Goal: Task Accomplishment & Management: Use online tool/utility

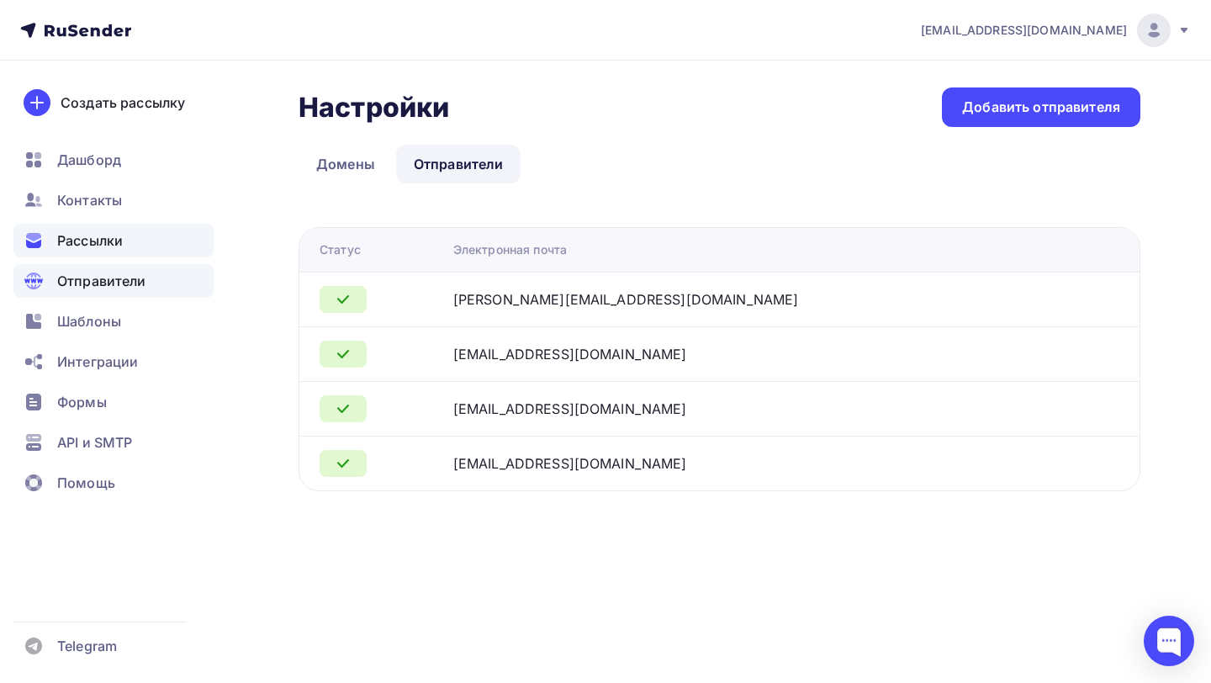
click at [117, 245] on span "Рассылки" at bounding box center [90, 240] width 66 height 20
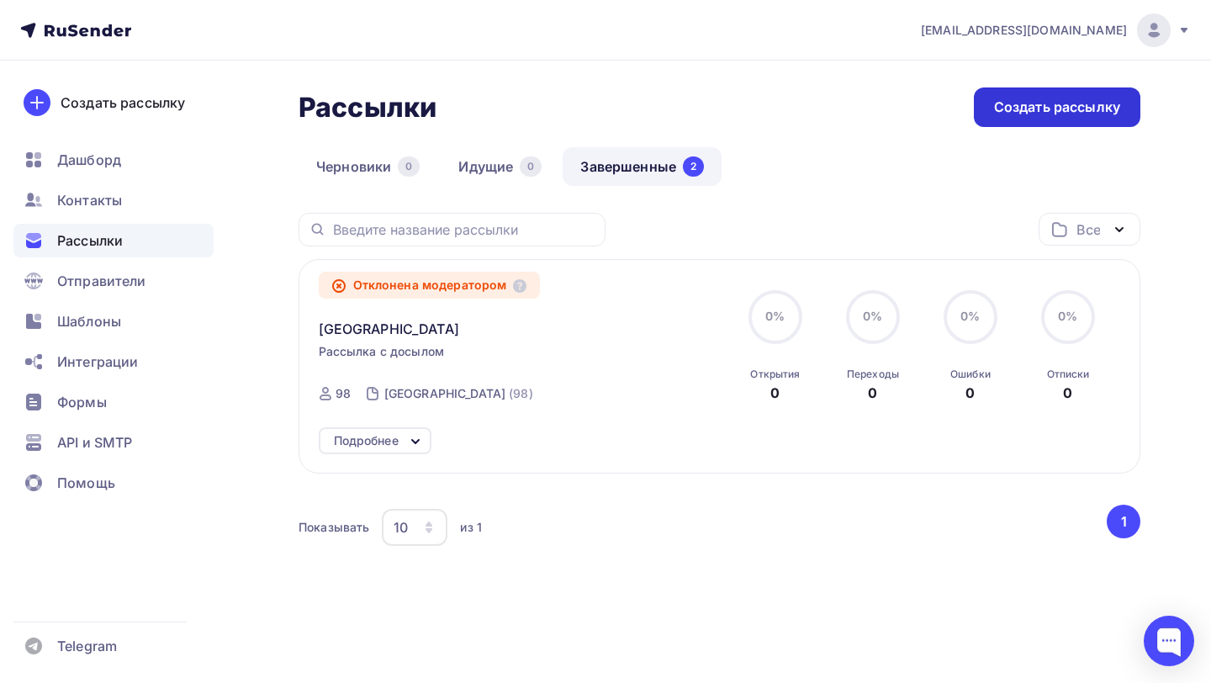
click at [1029, 124] on div "Создать рассылку" at bounding box center [1057, 107] width 167 height 40
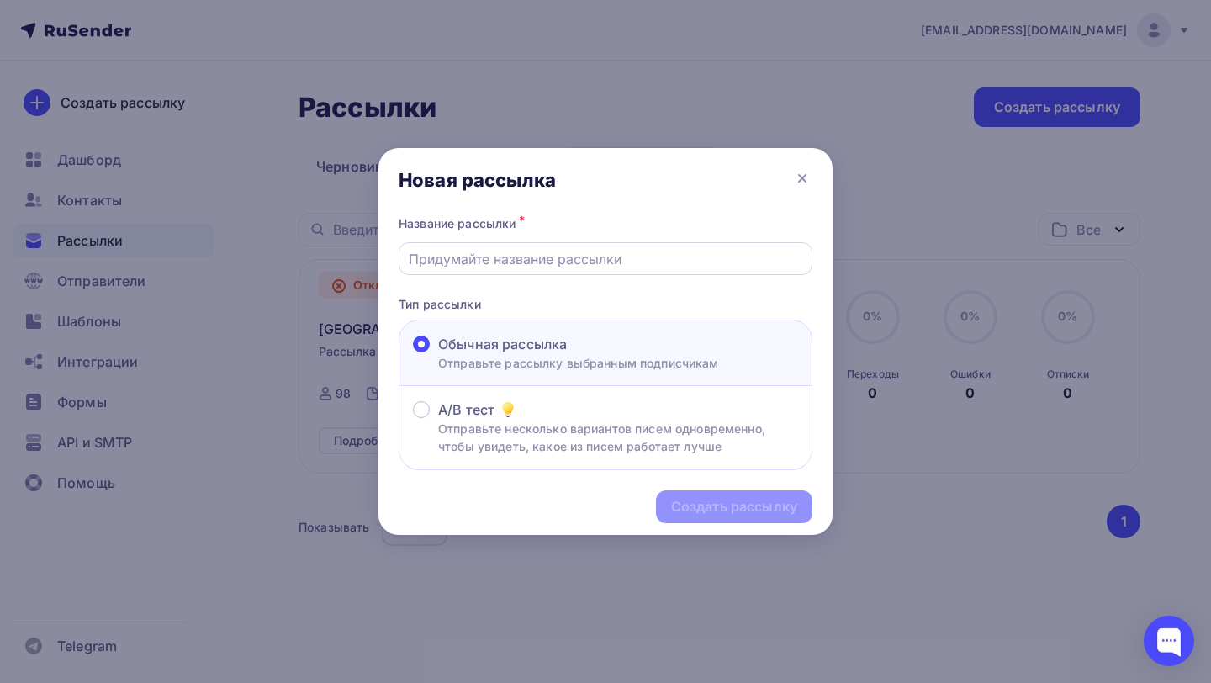
click at [562, 253] on input "text" at bounding box center [606, 259] width 395 height 20
type input "Первая"
click at [768, 515] on div "Создать рассылку" at bounding box center [734, 506] width 126 height 19
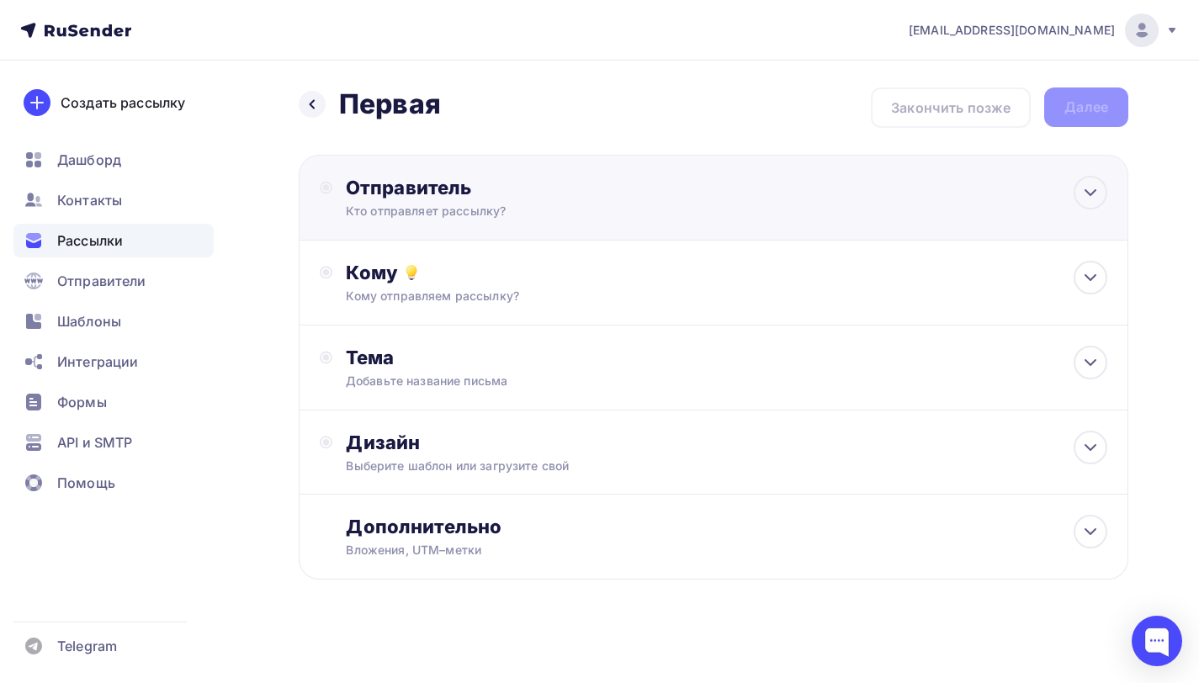
click at [578, 228] on div "Отправитель Кто отправляет рассылку? Email * [EMAIL_ADDRESS][DOMAIN_NAME] [PERS…" at bounding box center [713, 198] width 829 height 86
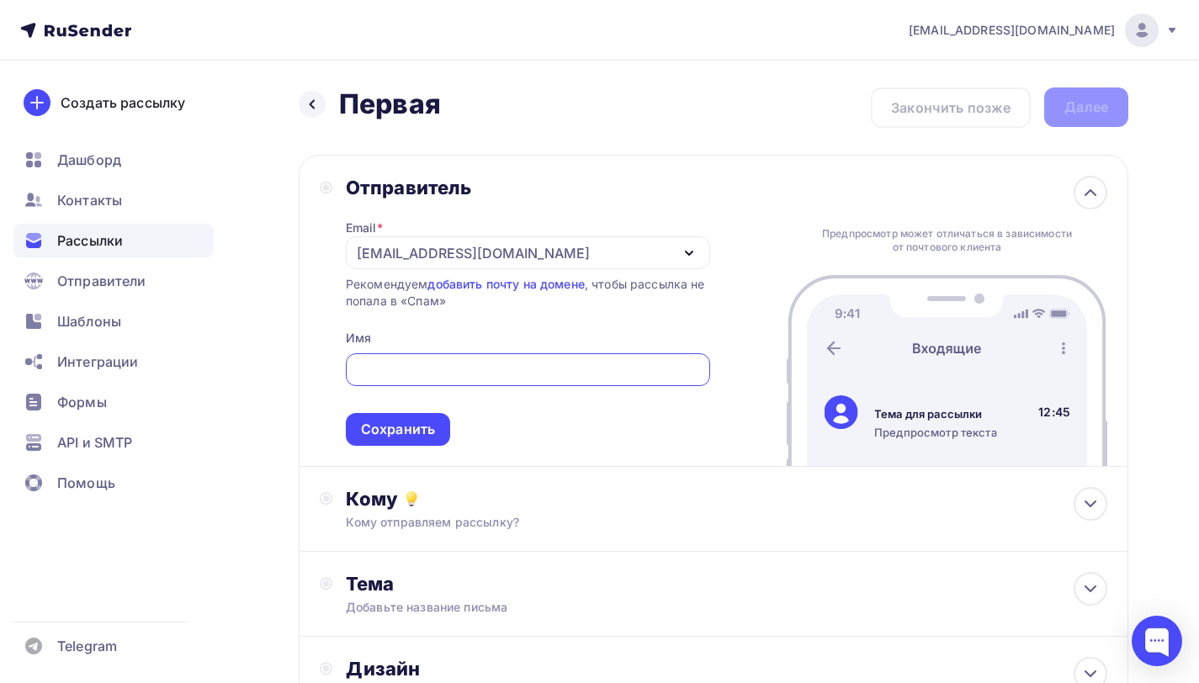
click at [458, 242] on div "[EMAIL_ADDRESS][DOMAIN_NAME]" at bounding box center [528, 252] width 364 height 33
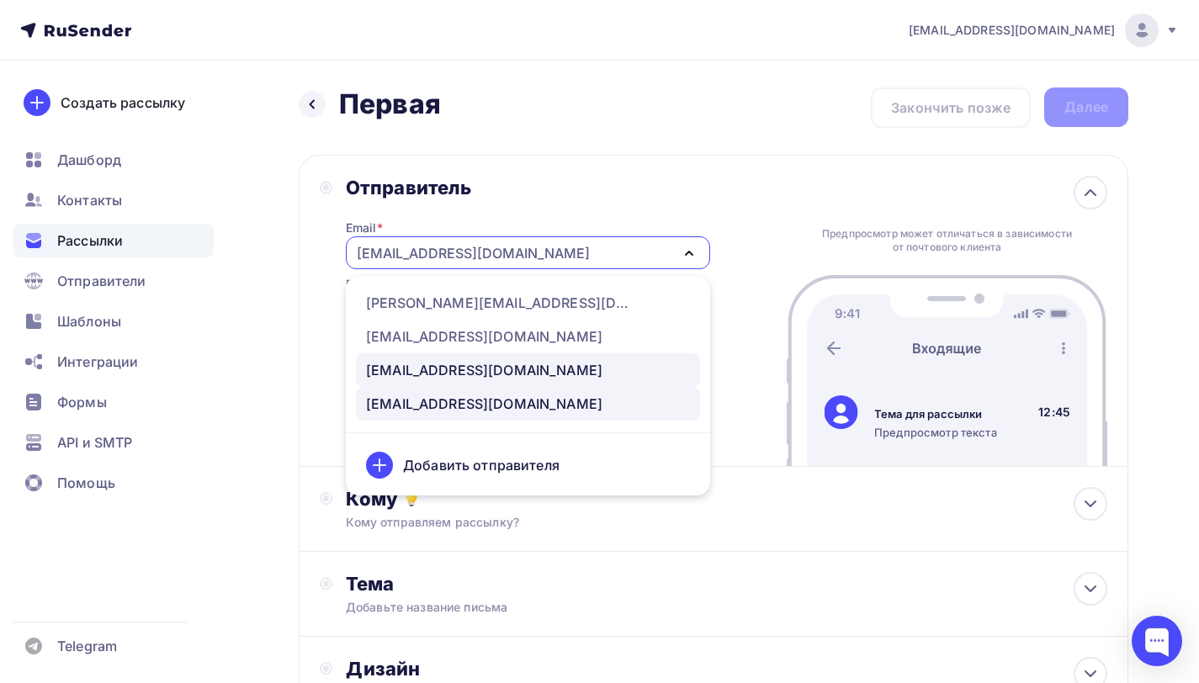
click at [440, 370] on div "[EMAIL_ADDRESS][DOMAIN_NAME]" at bounding box center [484, 370] width 236 height 20
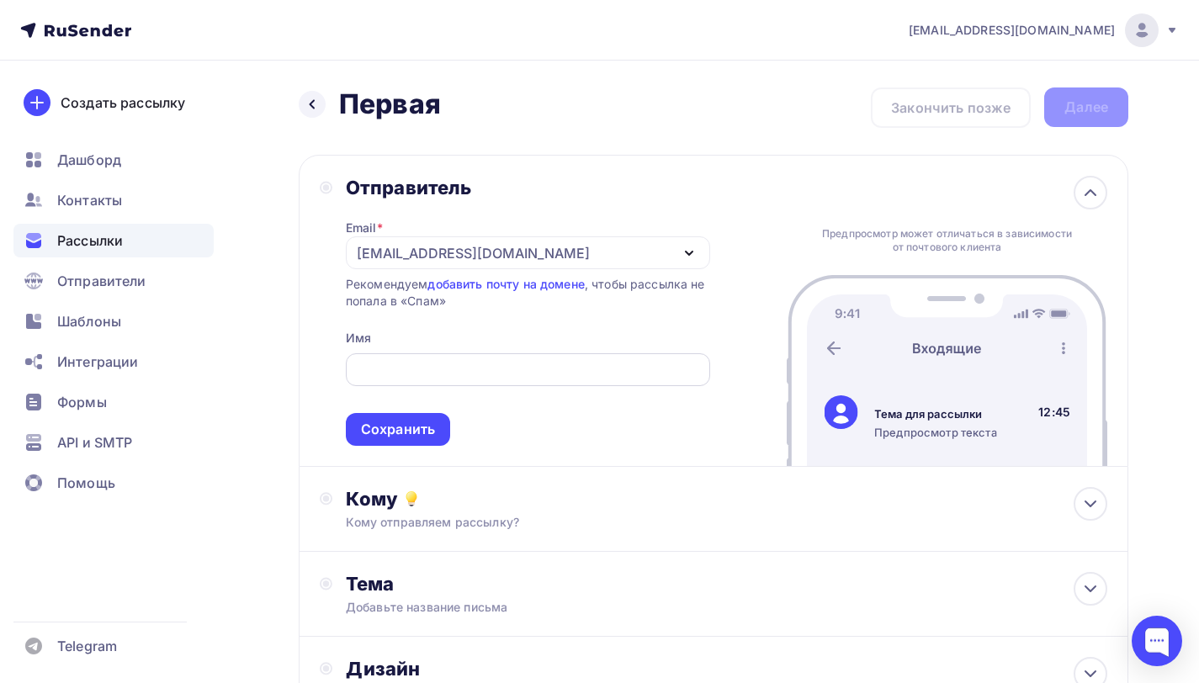
click at [469, 357] on div at bounding box center [528, 369] width 364 height 33
click at [464, 366] on input "text" at bounding box center [527, 370] width 345 height 20
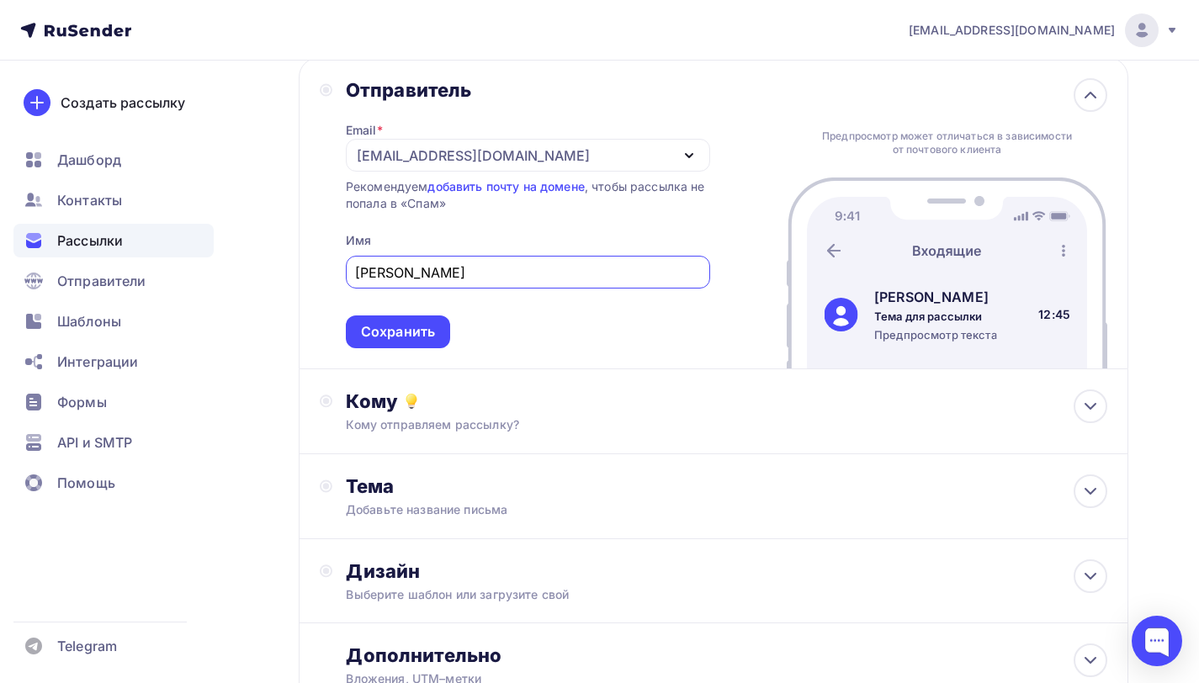
scroll to position [146, 0]
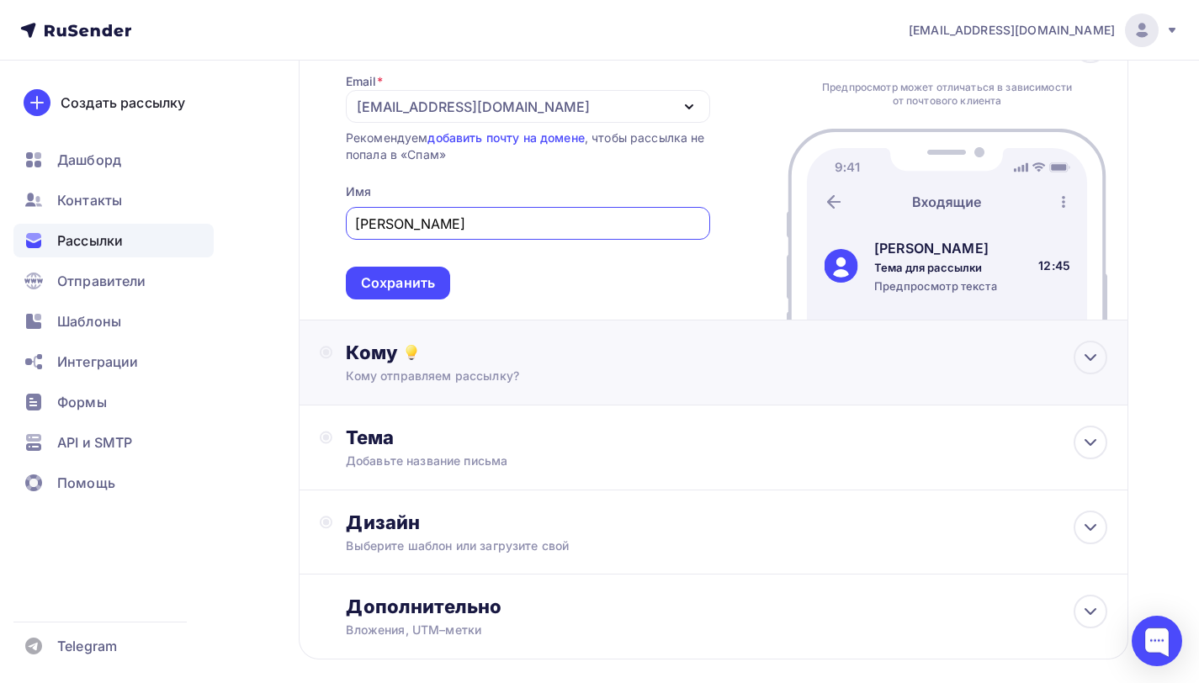
type input "[PERSON_NAME]"
click at [493, 374] on div "Кому отправляем рассылку?" at bounding box center [688, 376] width 685 height 17
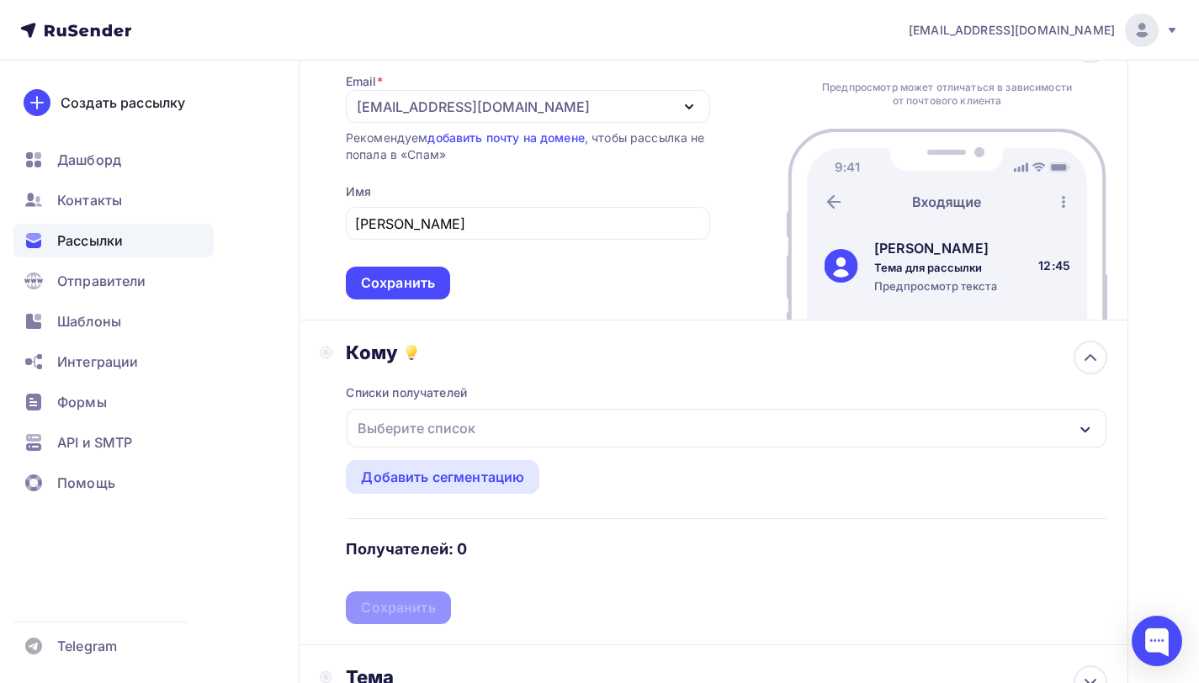
click at [493, 436] on div "Выберите список" at bounding box center [727, 428] width 760 height 39
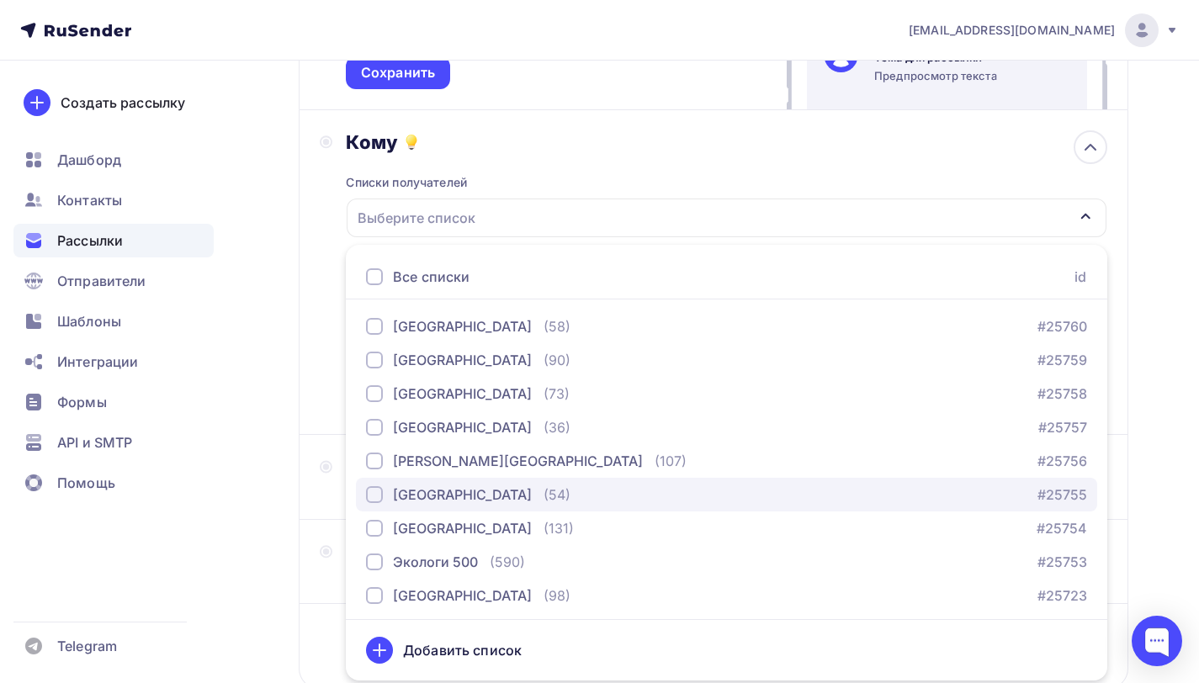
scroll to position [37, 0]
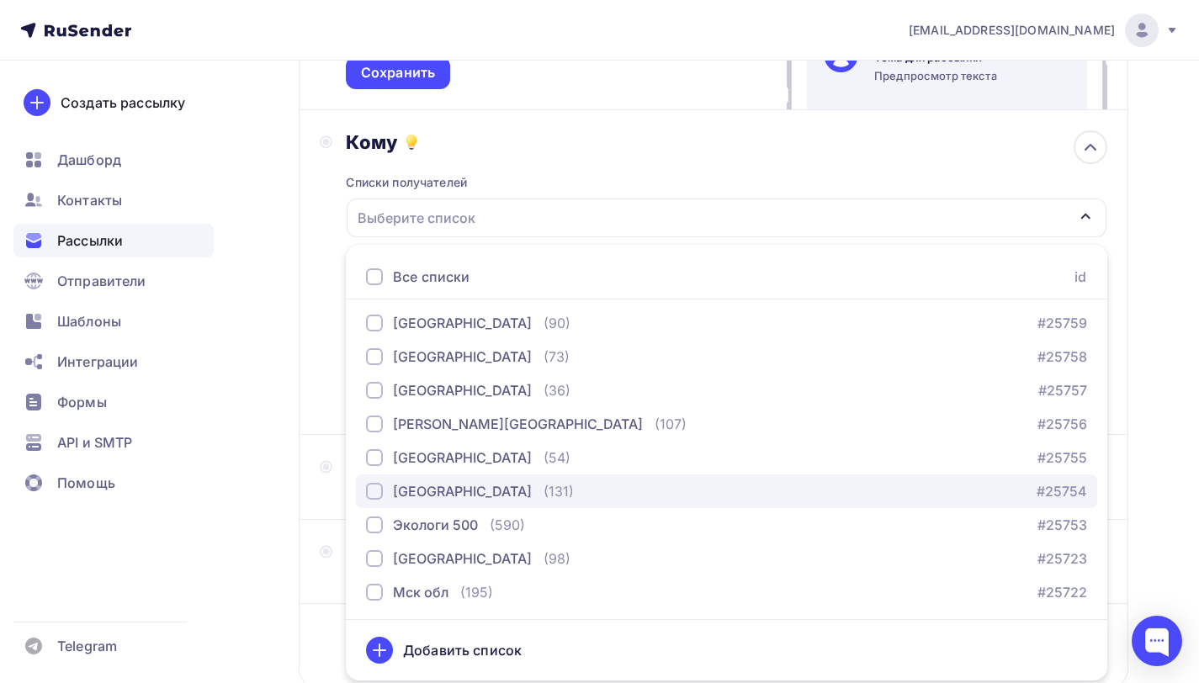
click at [380, 500] on div "button" at bounding box center [374, 491] width 17 height 17
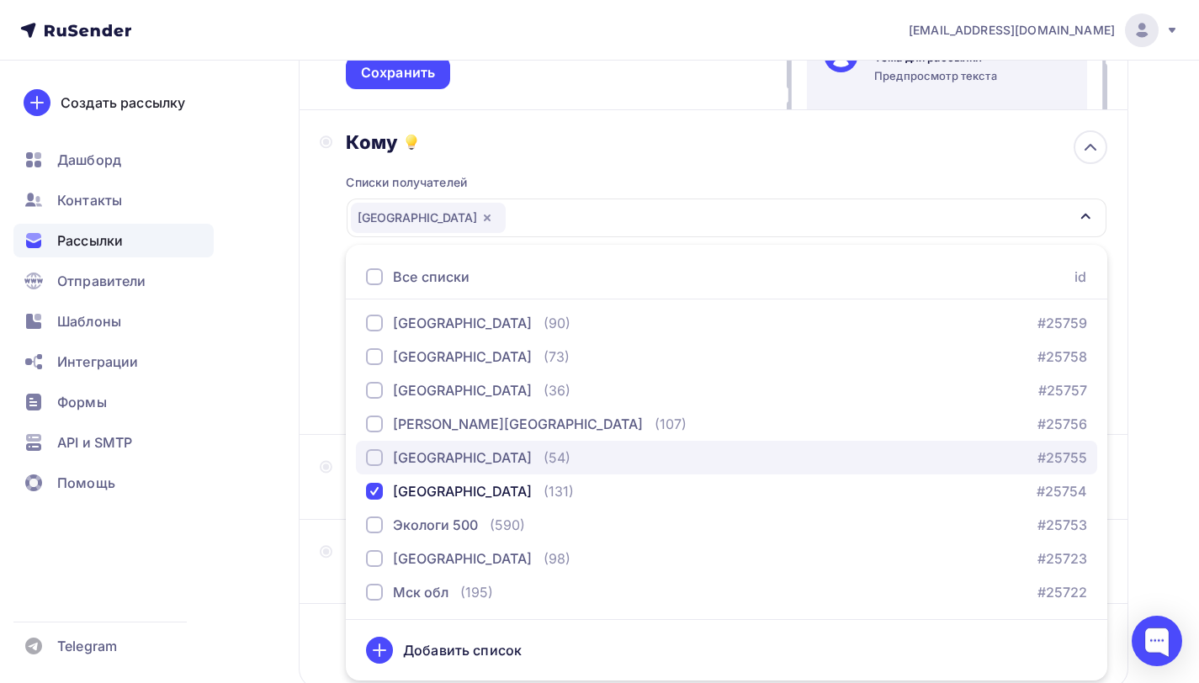
click at [374, 457] on div "button" at bounding box center [374, 457] width 17 height 17
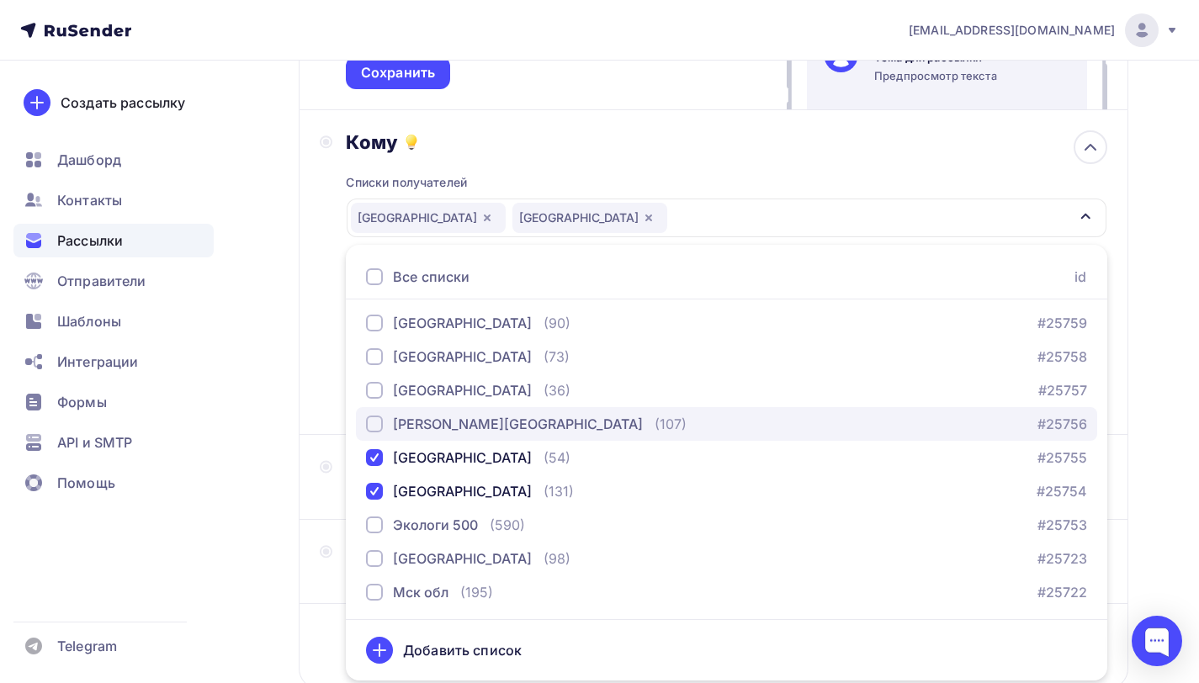
click at [374, 427] on div "button" at bounding box center [374, 424] width 17 height 17
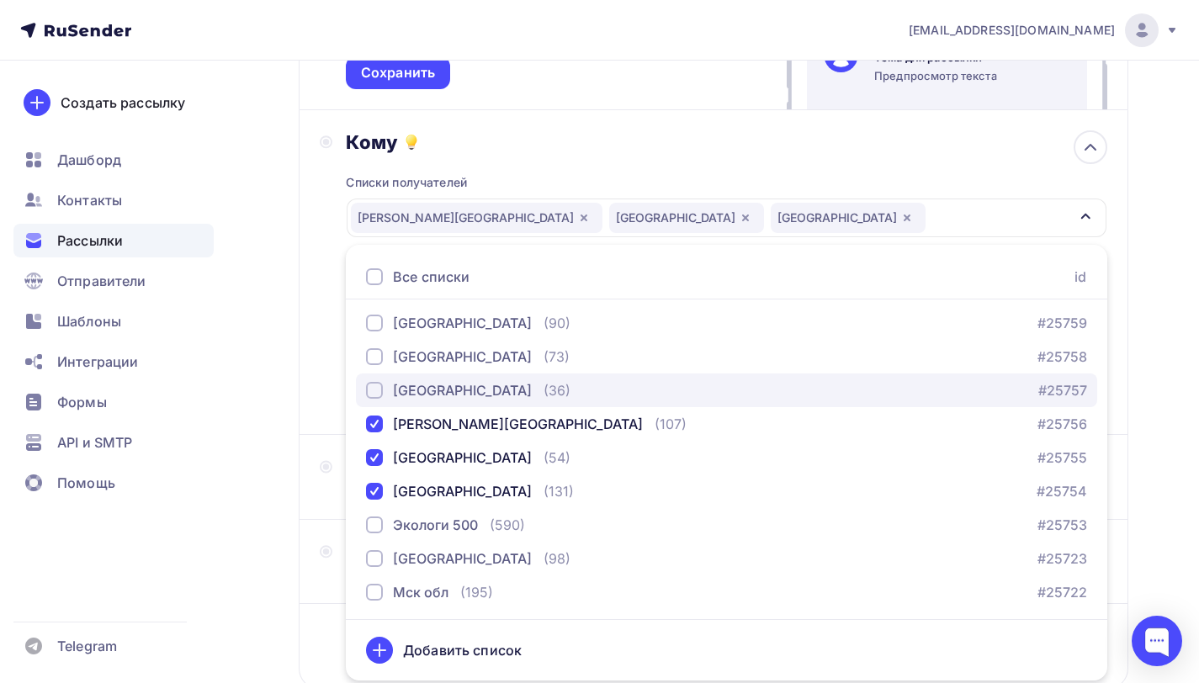
click at [378, 393] on div "button" at bounding box center [374, 390] width 17 height 17
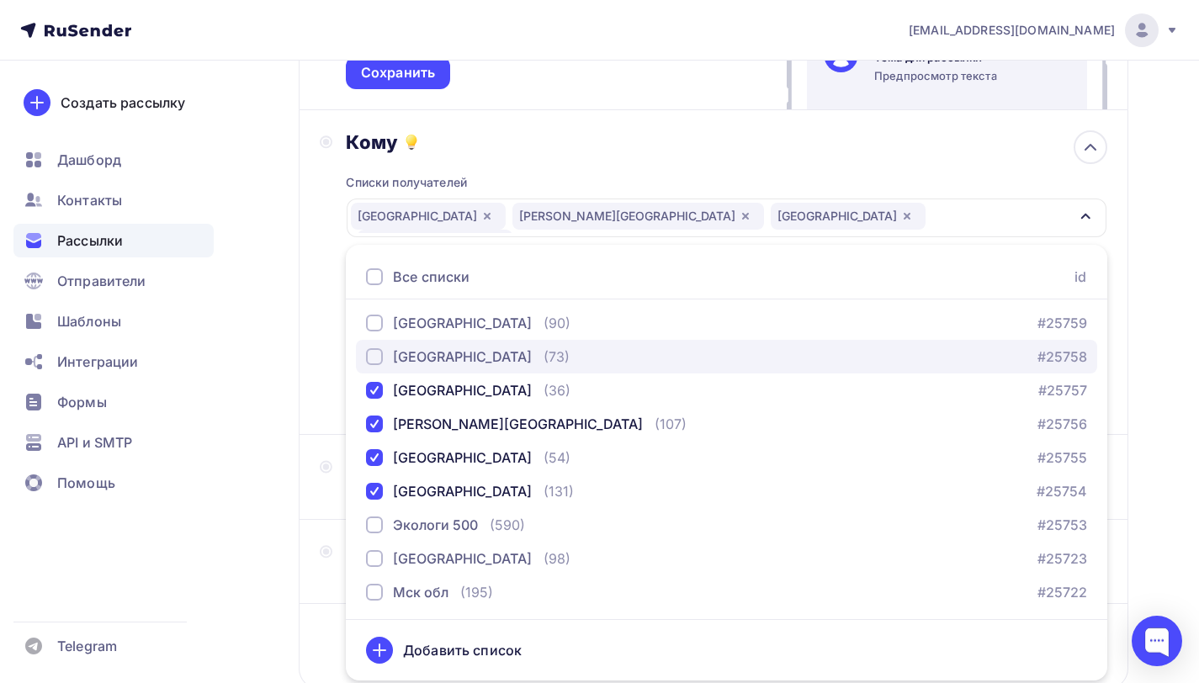
click at [379, 360] on div "button" at bounding box center [374, 356] width 17 height 17
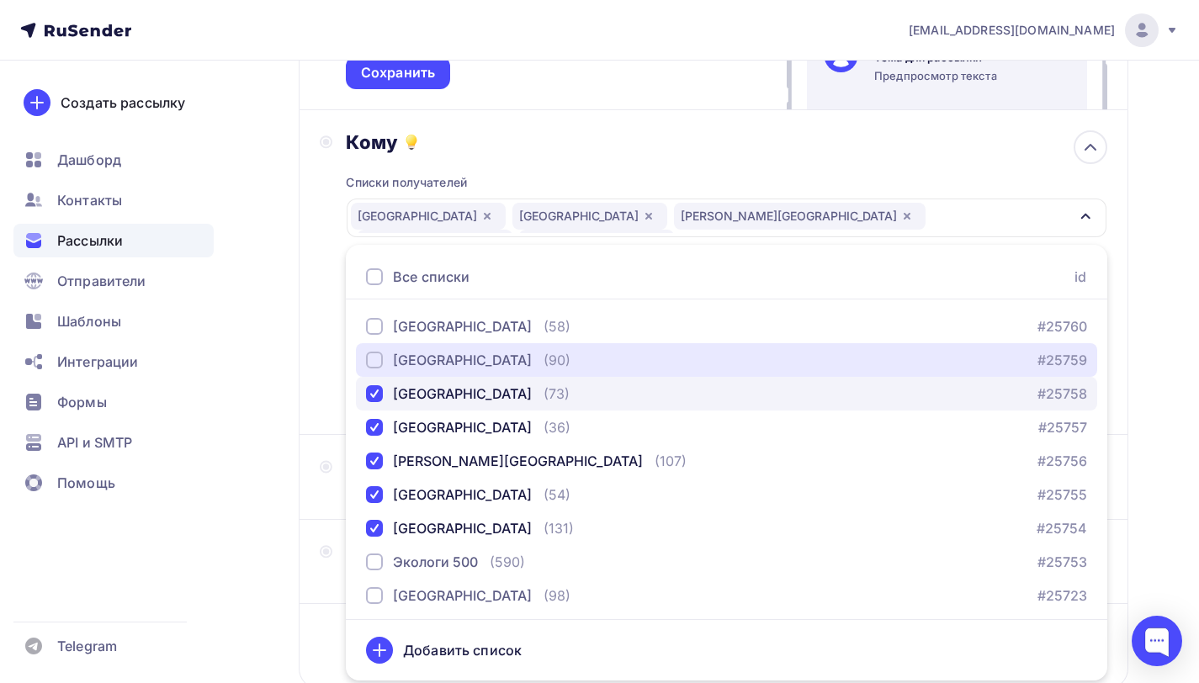
click at [379, 360] on div "button" at bounding box center [374, 360] width 17 height 17
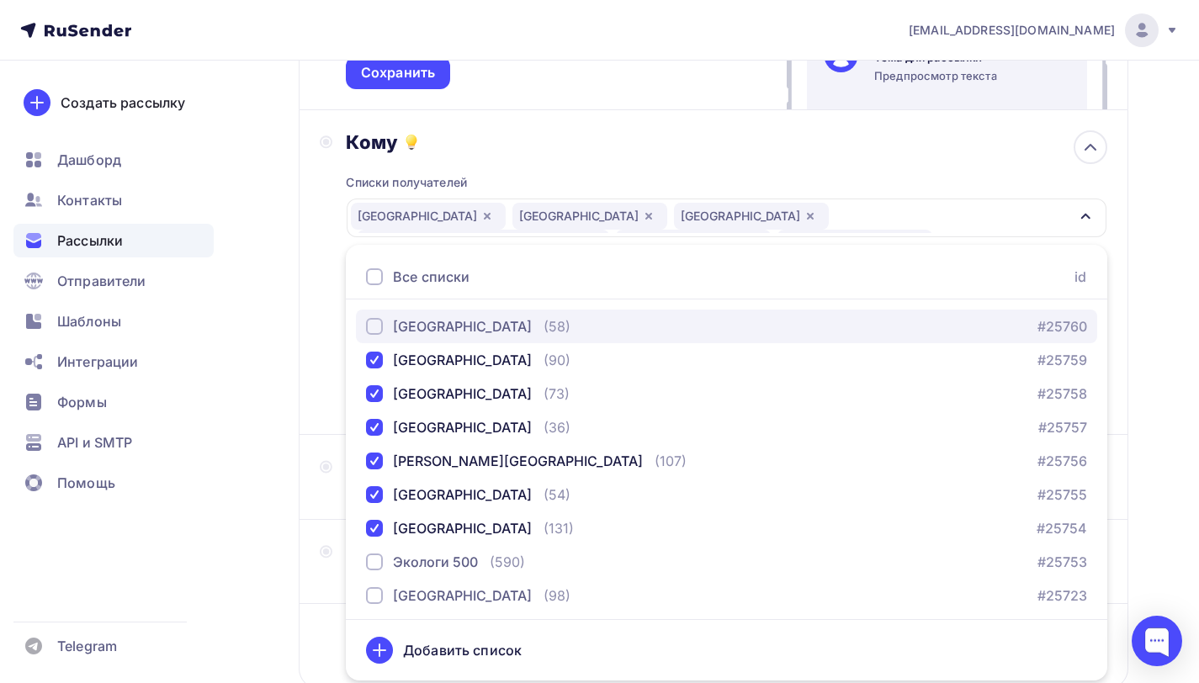
click at [379, 335] on div "button" at bounding box center [374, 326] width 17 height 17
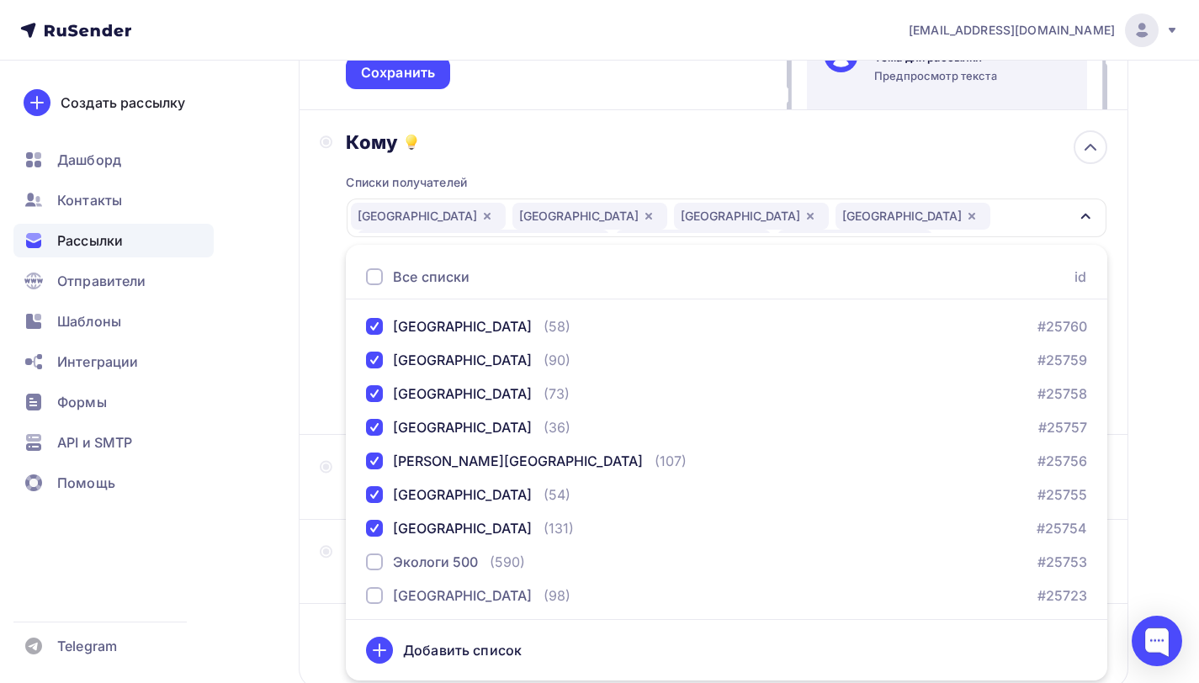
click at [315, 287] on div "Кому Списки получателей Смоленская обл [GEOGRAPHIC_DATA] Тульская обл Рязанская…" at bounding box center [713, 272] width 829 height 325
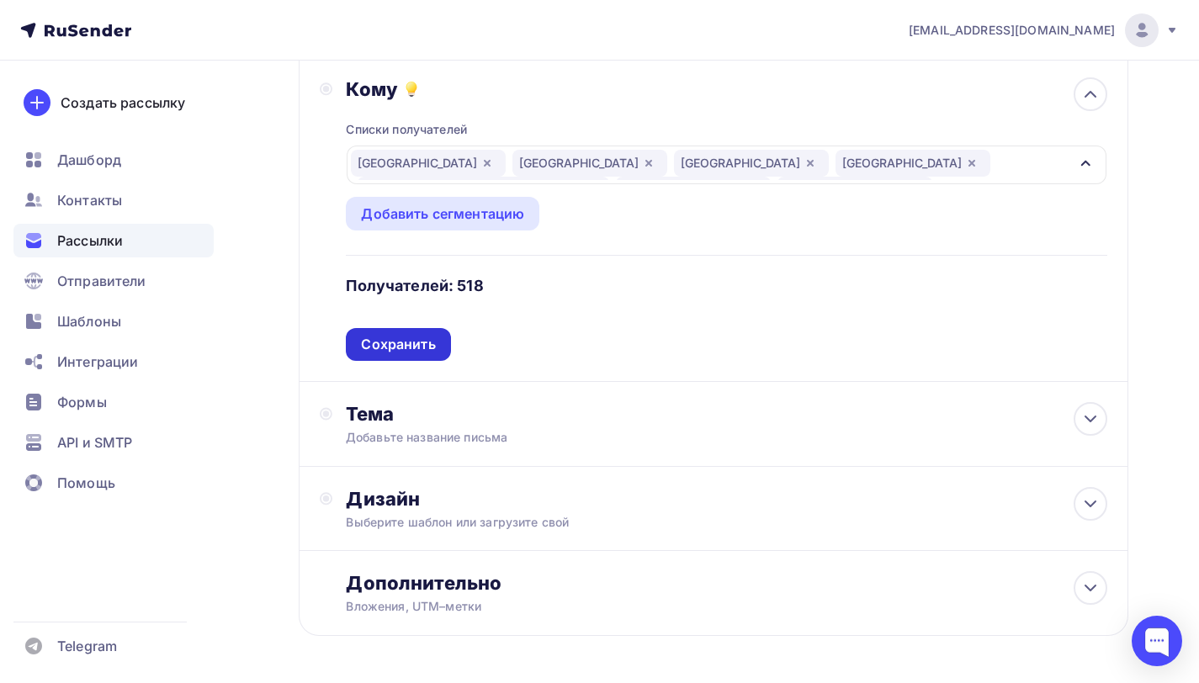
click at [422, 349] on div "Сохранить" at bounding box center [398, 344] width 74 height 19
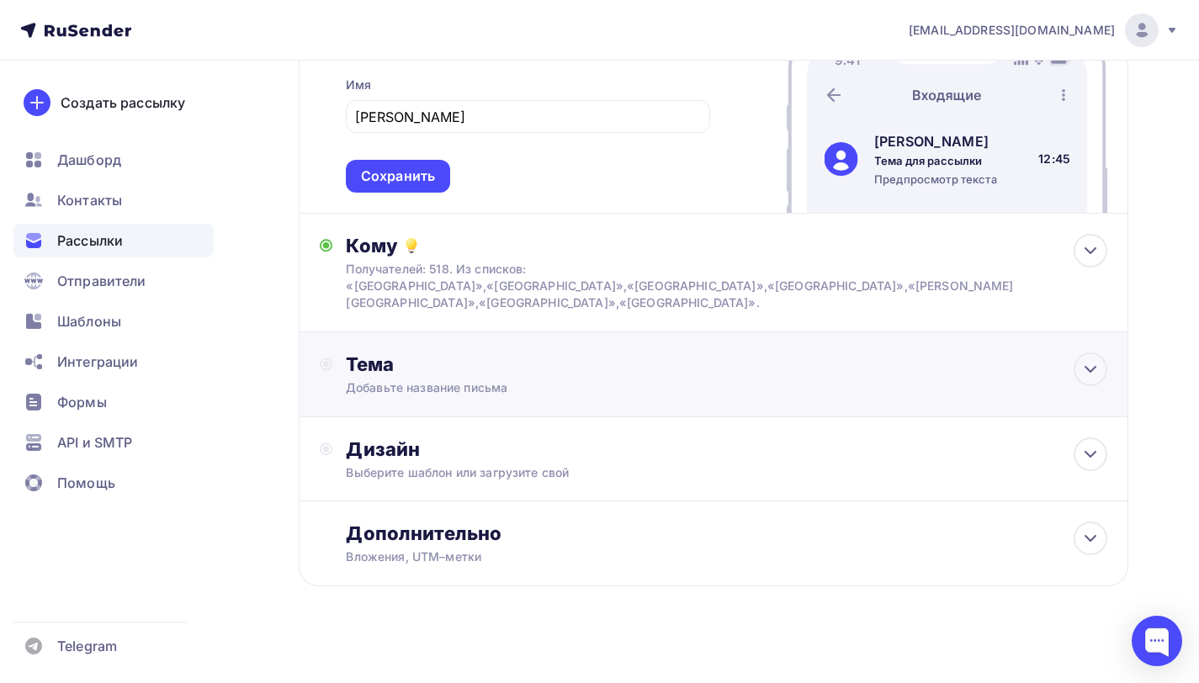
scroll to position [252, 0]
click at [517, 381] on div "Добавьте название письма" at bounding box center [495, 389] width 299 height 17
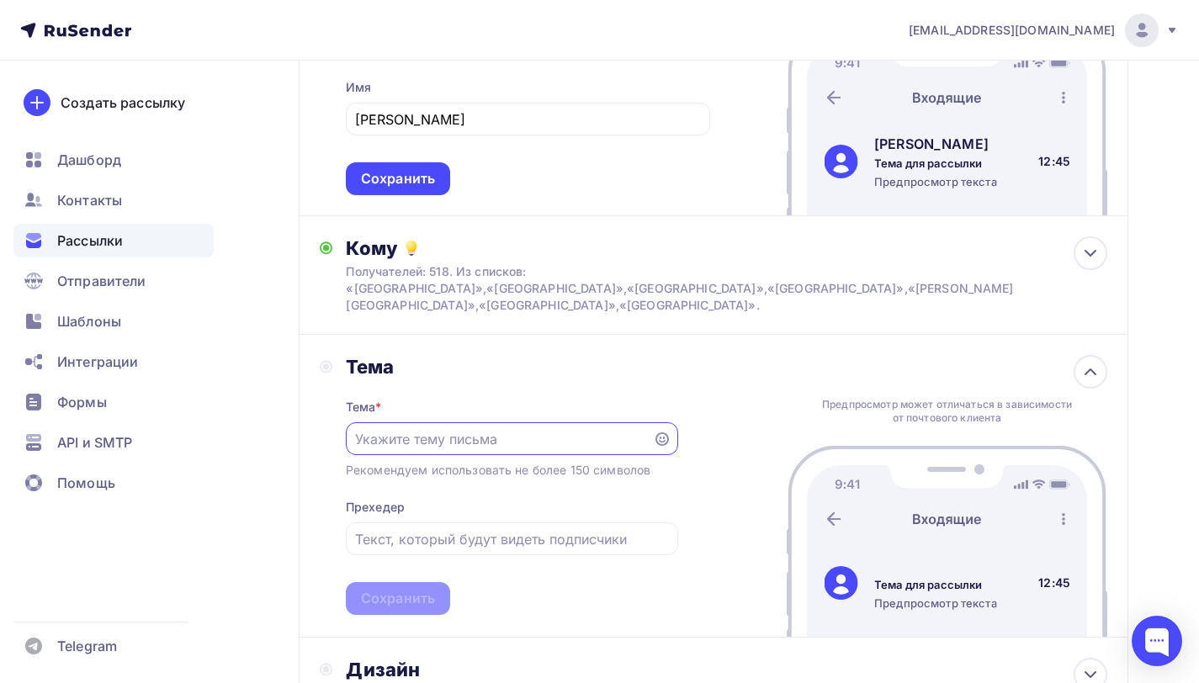
scroll to position [0, 0]
click at [479, 429] on input "text" at bounding box center [499, 439] width 288 height 20
paste input "Работа со вторичным сырьем (картон, бумага, пленка, батарейки и т.д.)"
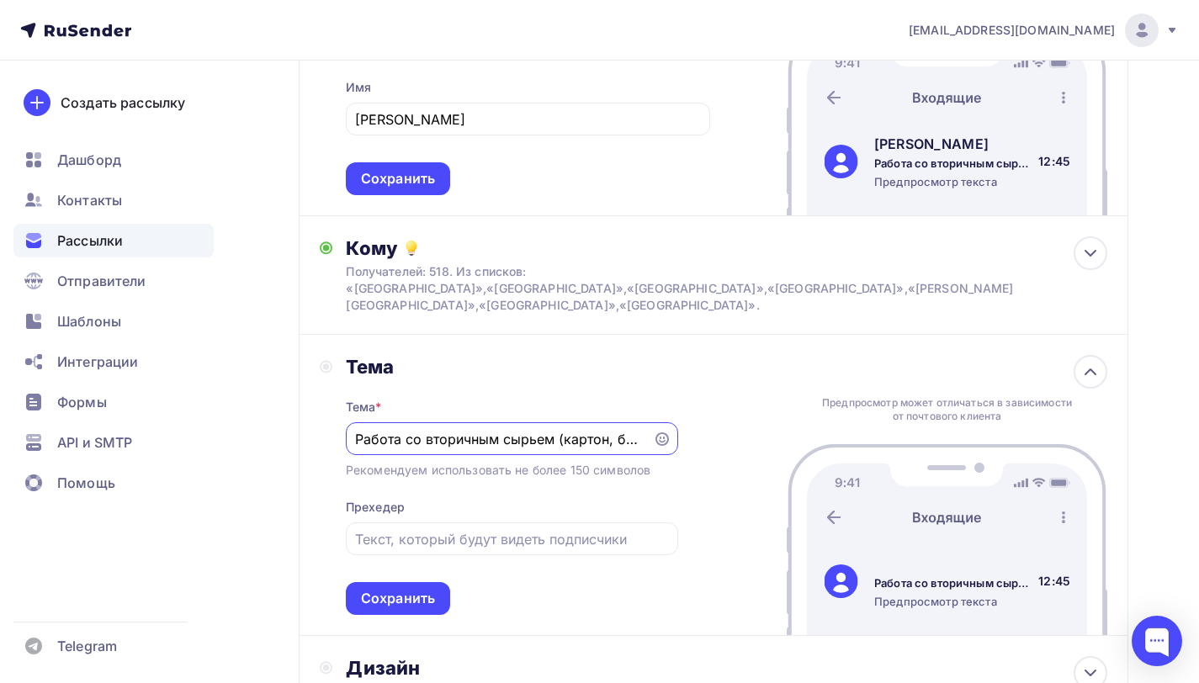
scroll to position [0, 193]
type input "Работа со вторичным сырьем (картон, бумага, пленка, батарейки и т.д.)"
click at [712, 416] on div "Тема Тема * Работа со вторичным сырьем (картон, бумага, пленка, батарейки и т.д…" at bounding box center [713, 485] width 829 height 301
drag, startPoint x: 590, startPoint y: 431, endPoint x: 733, endPoint y: 422, distance: 143.3
click at [733, 422] on div "Тема Тема * Работа со вторичным сырьем (картон, бумага, пленка, батарейки и т.д…" at bounding box center [713, 485] width 829 height 301
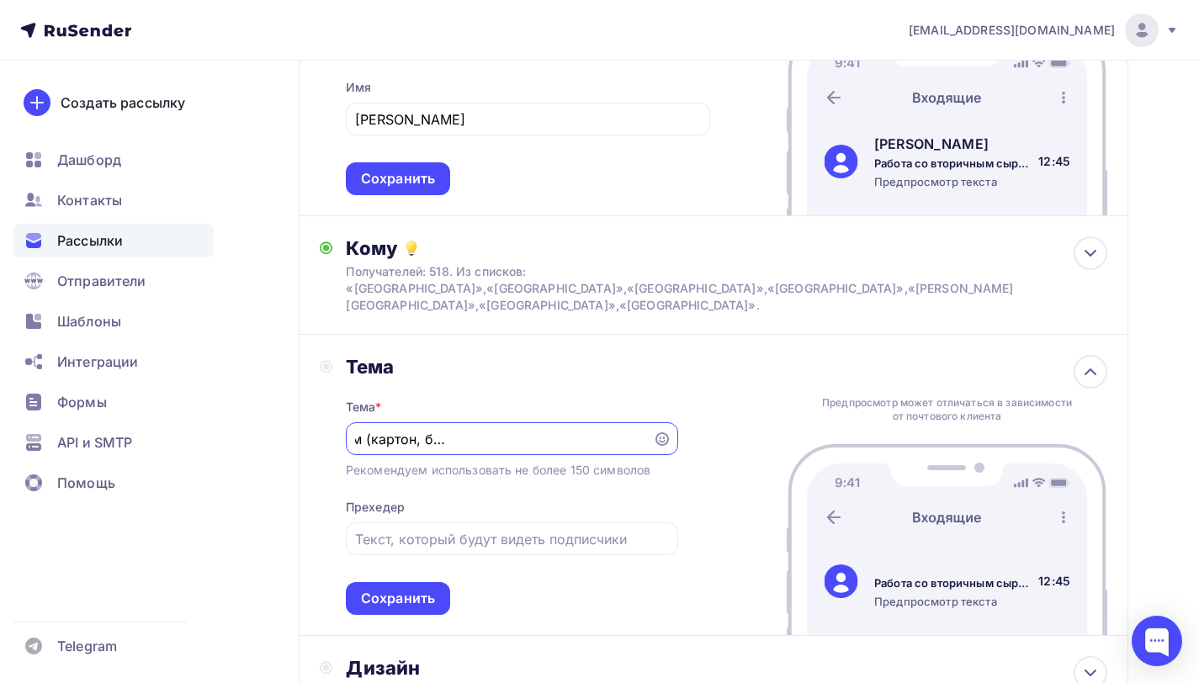
click at [733, 422] on div "Тема Тема * Работа со вторичным сырьем (картон, бумага, пленка, батарейки и т.д…" at bounding box center [713, 485] width 829 height 301
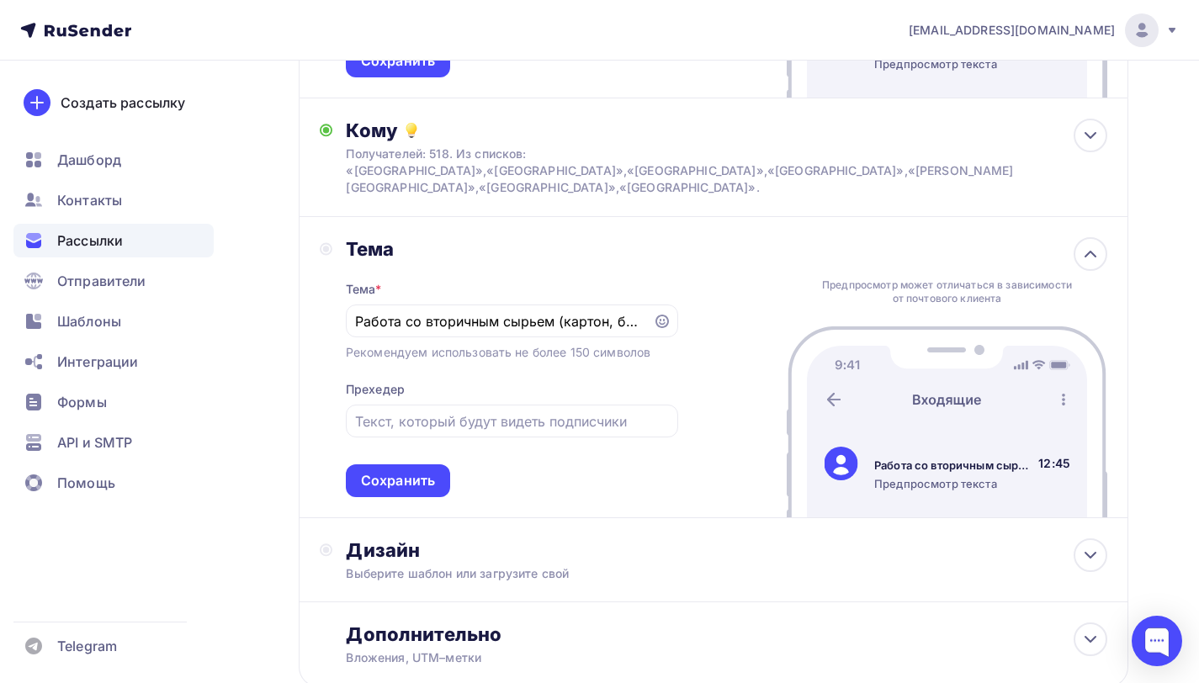
scroll to position [373, 0]
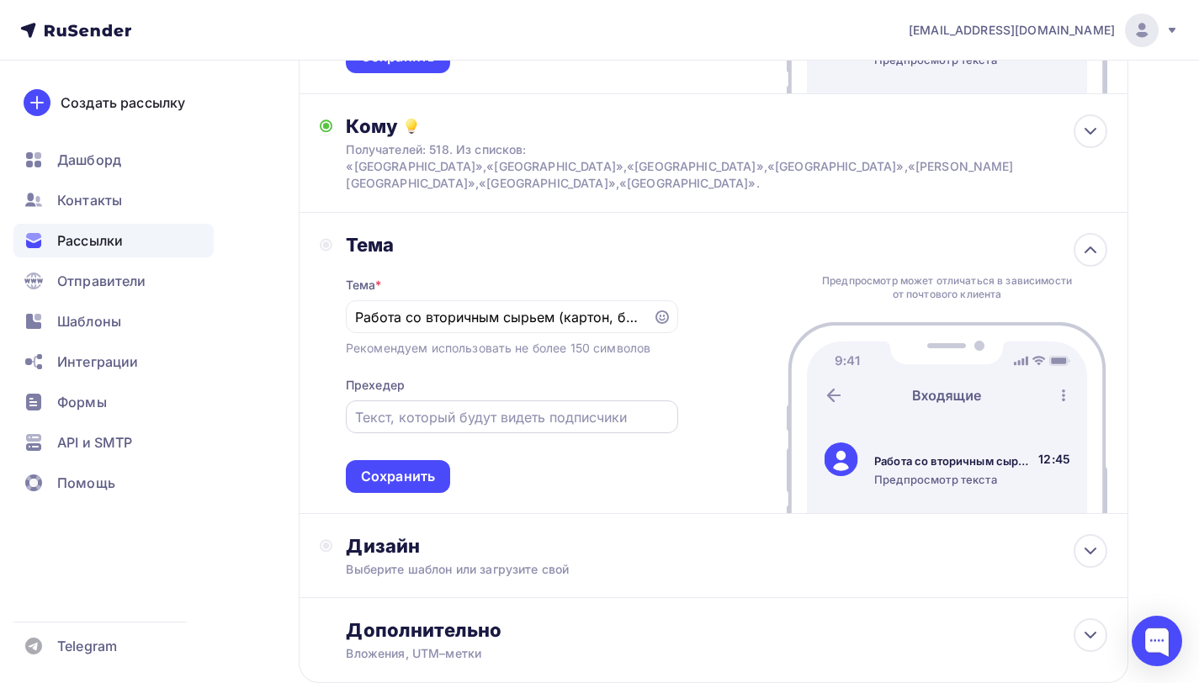
click at [499, 407] on input "text" at bounding box center [511, 417] width 313 height 20
click at [437, 471] on div "Сохранить" at bounding box center [398, 476] width 104 height 33
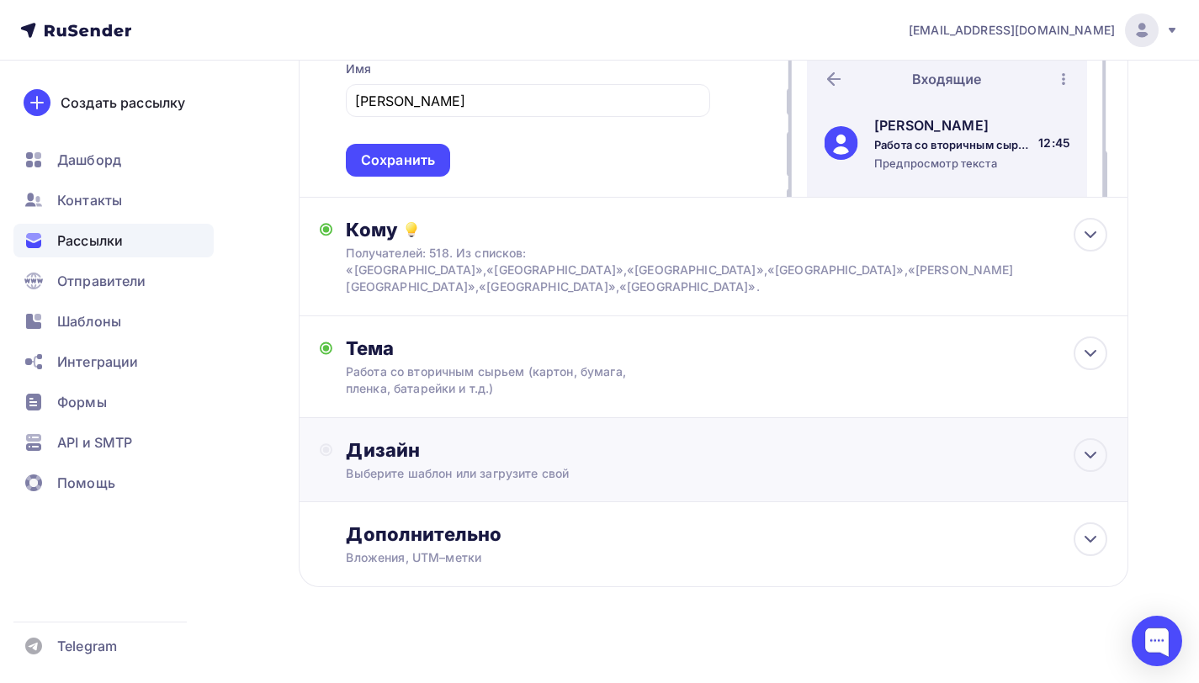
scroll to position [268, 0]
click at [585, 449] on div "Дизайн Выберите шаблон или загрузите свой" at bounding box center [726, 461] width 761 height 44
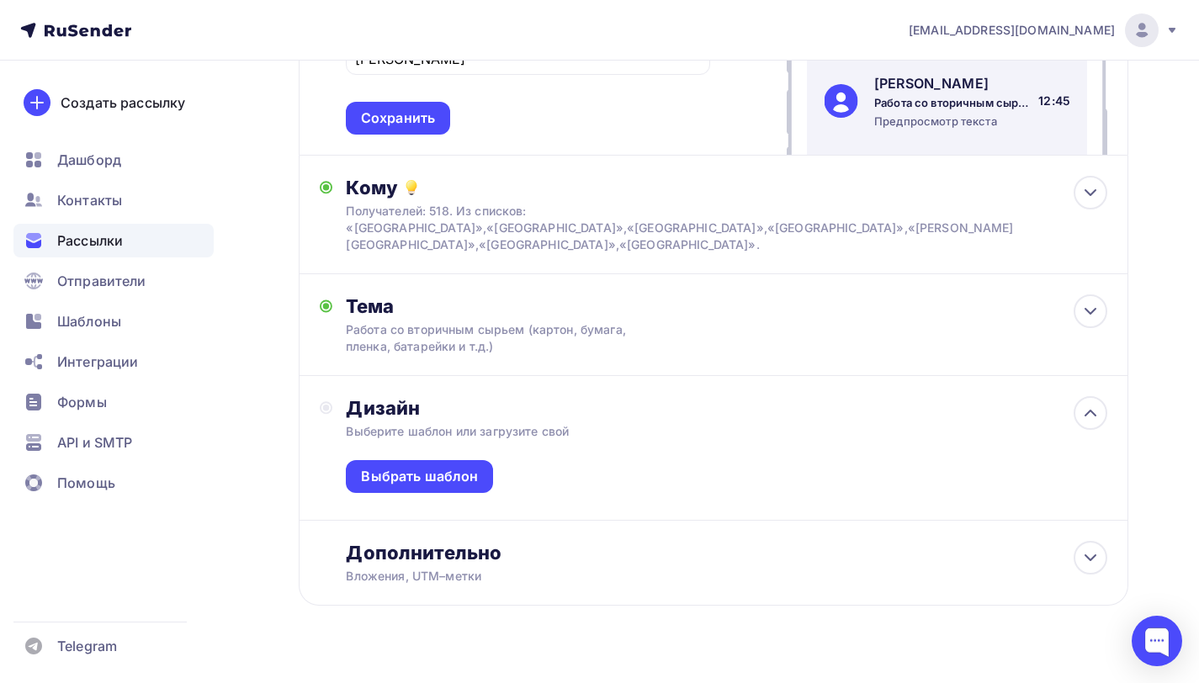
scroll to position [330, 0]
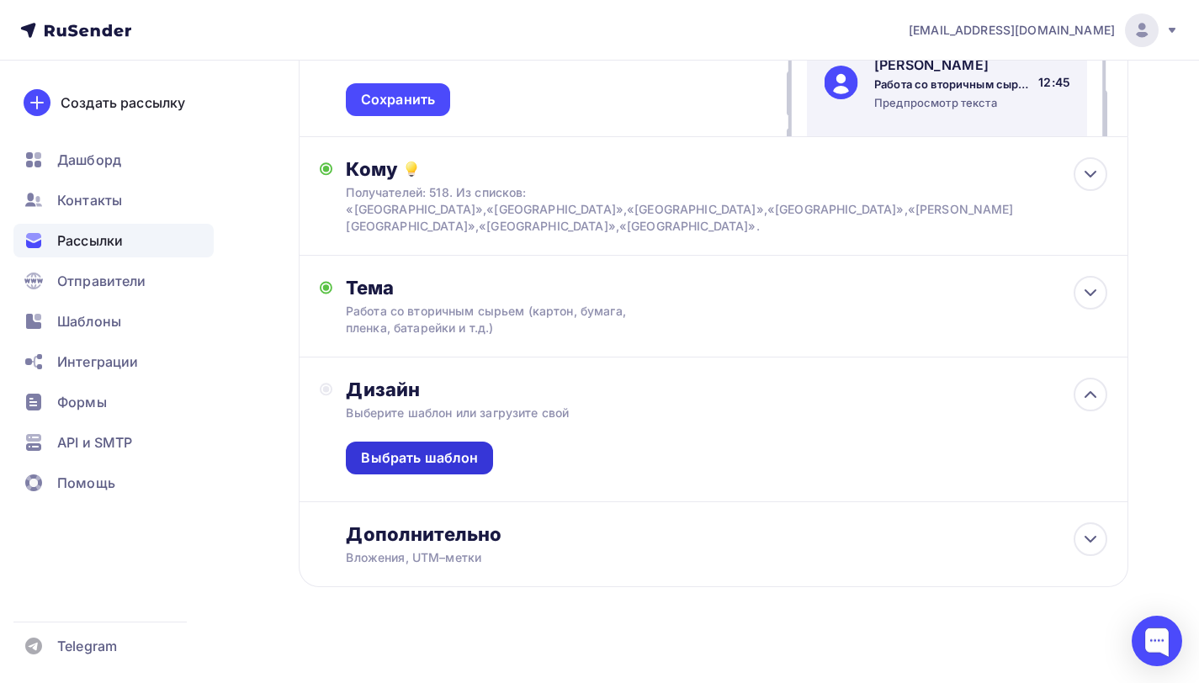
click at [476, 445] on div "Выбрать шаблон" at bounding box center [419, 458] width 147 height 33
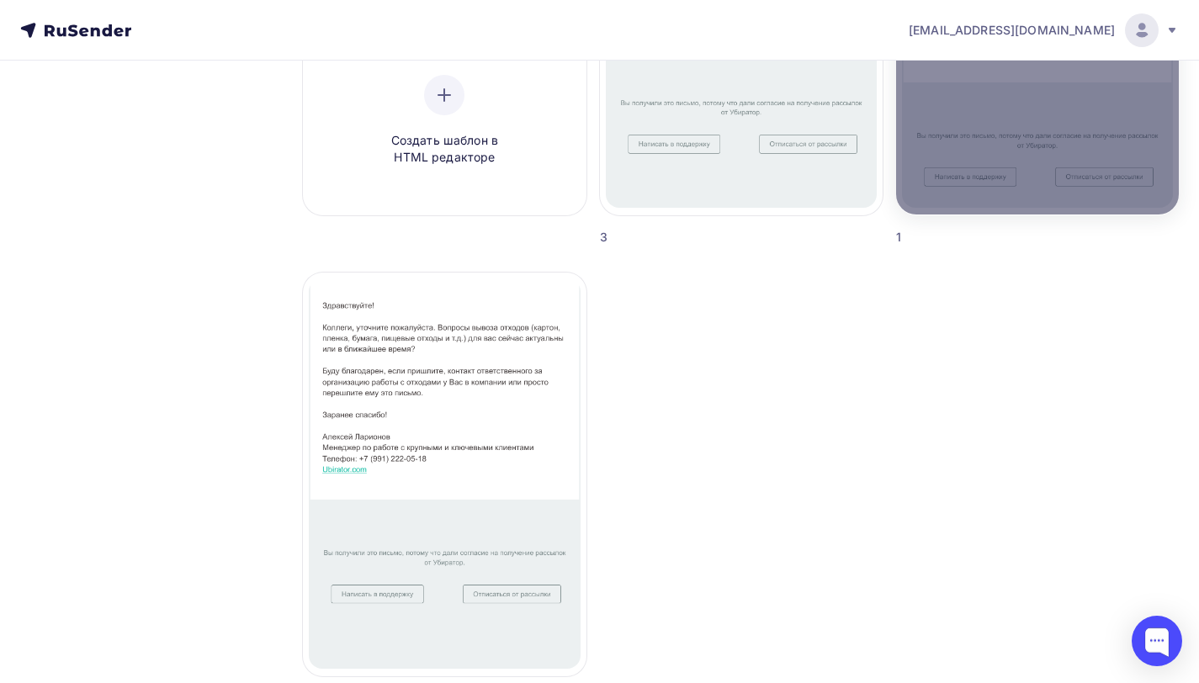
scroll to position [230, 0]
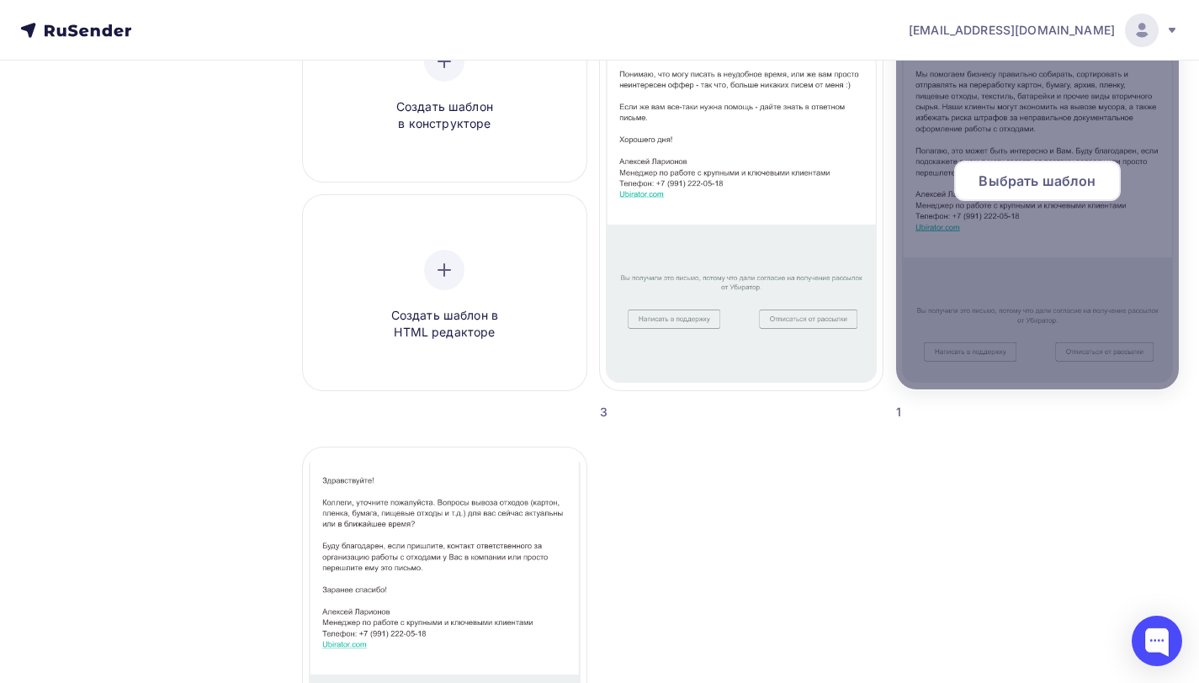
click at [1023, 175] on span "Выбрать шаблон" at bounding box center [1036, 181] width 117 height 20
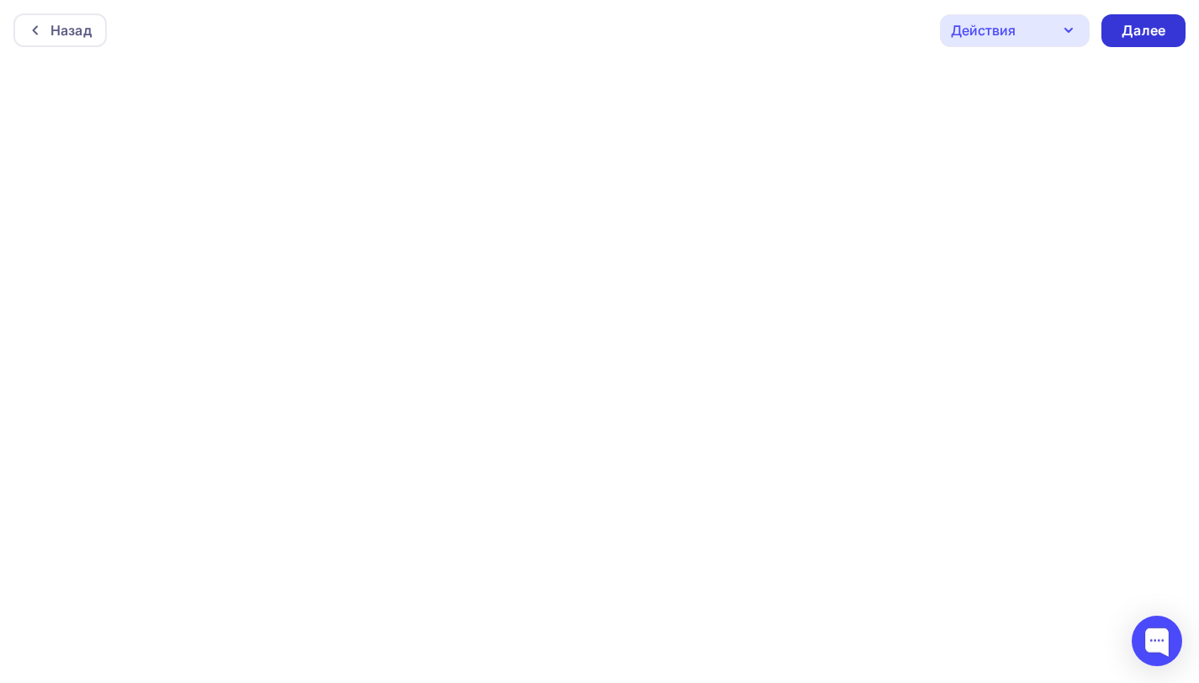
click at [1137, 34] on div "Далее" at bounding box center [1143, 30] width 44 height 19
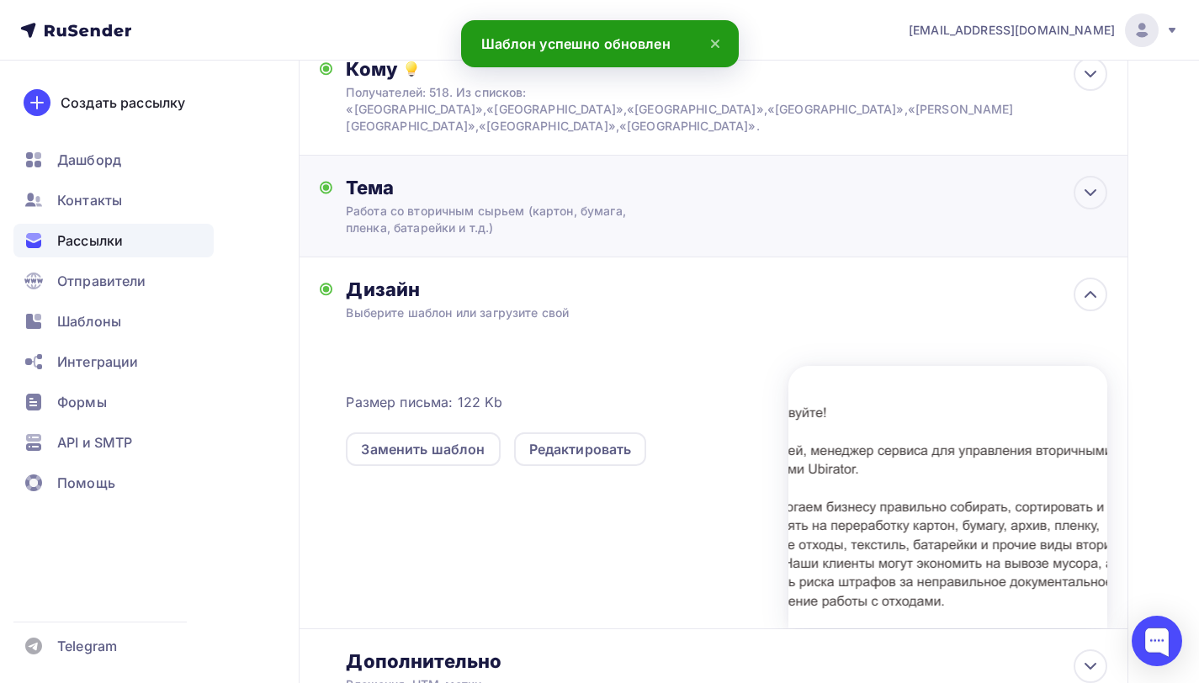
scroll to position [329, 0]
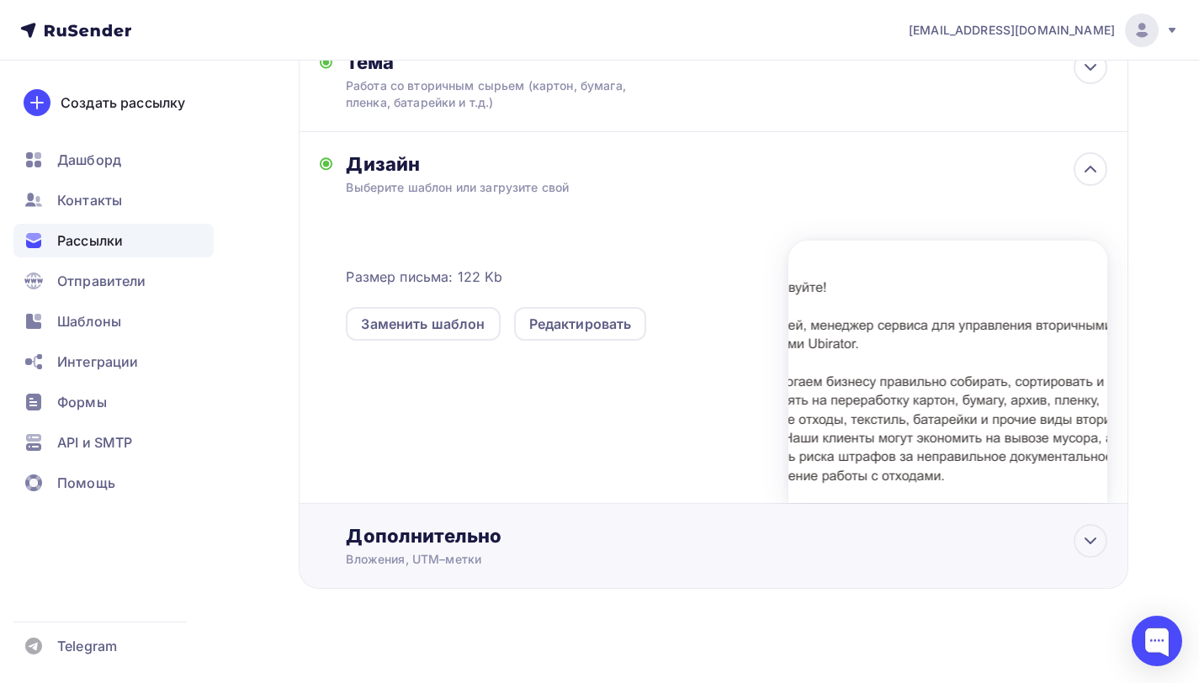
click at [631, 533] on div "Дополнительно Вложения, UTM–метки Вложения Добавить файл Максимальный суммарный…" at bounding box center [726, 546] width 761 height 44
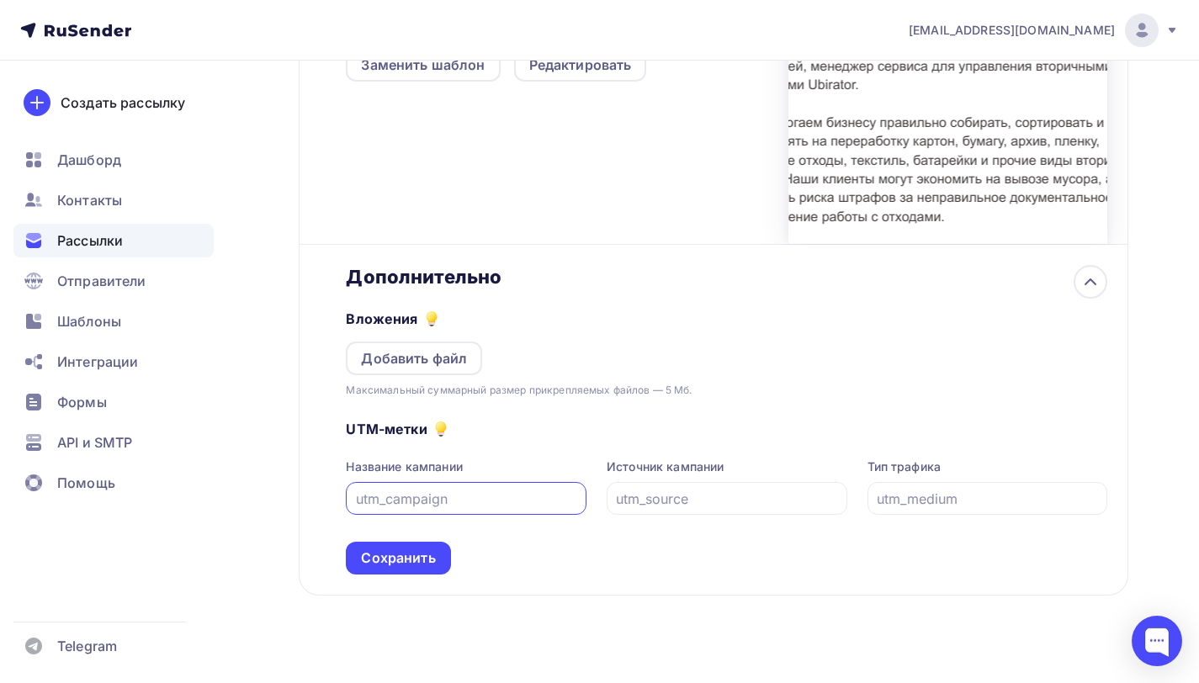
scroll to position [596, 0]
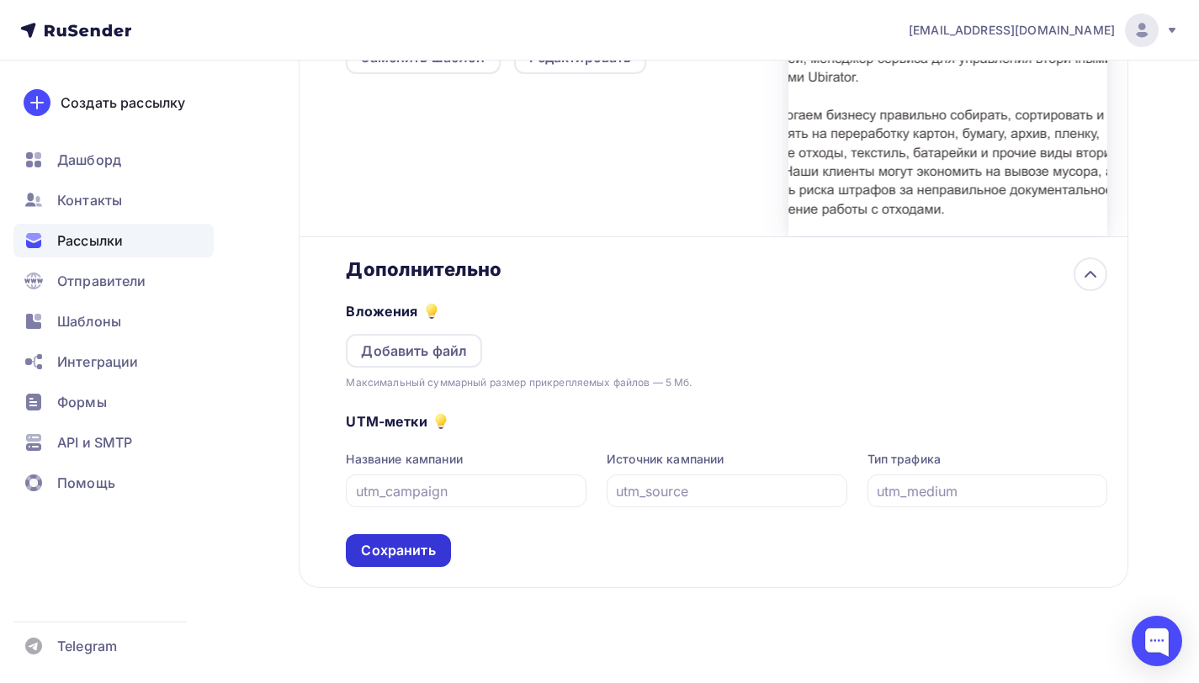
click at [432, 541] on div "Сохранить" at bounding box center [398, 550] width 74 height 19
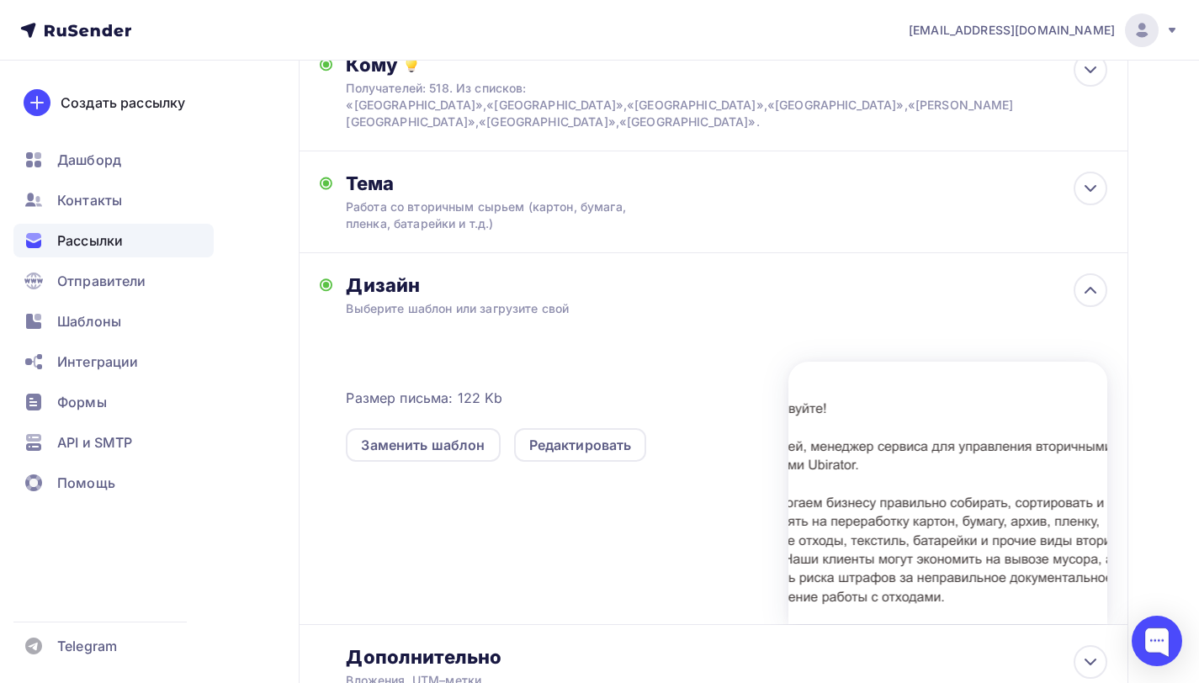
scroll to position [0, 0]
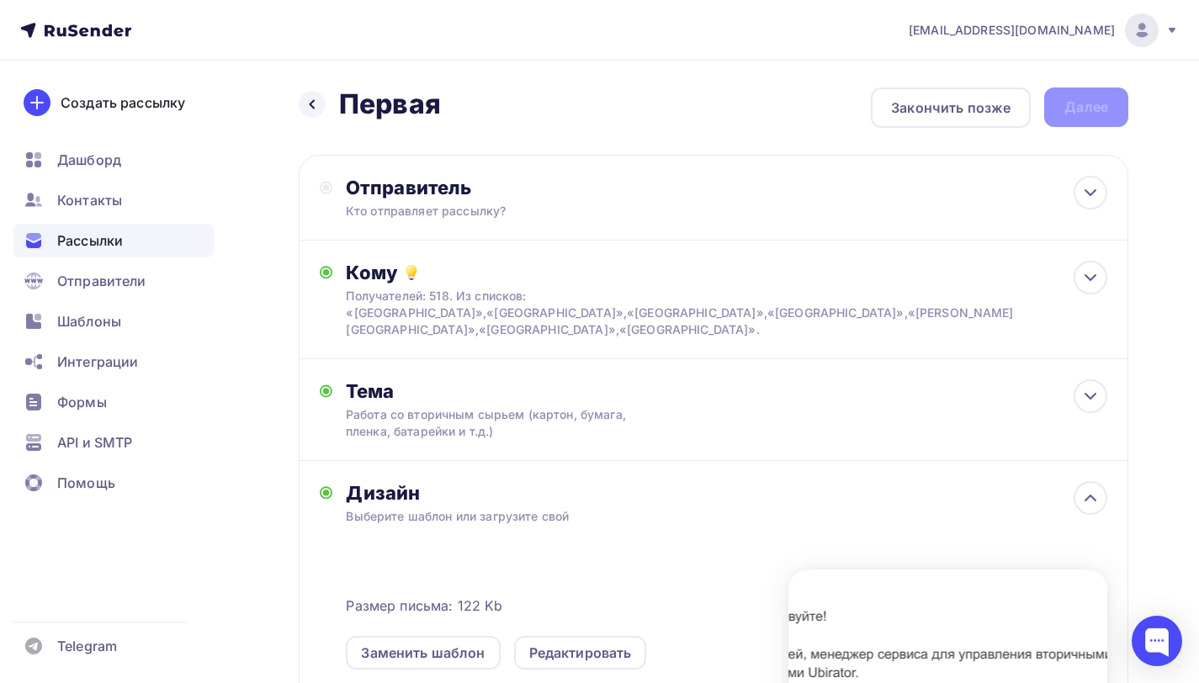
click at [1079, 115] on div "Назад Первая Первая Закончить позже Далее" at bounding box center [713, 107] width 829 height 40
click at [876, 211] on div "Отправитель Кто отправляет рассылку? Email * [EMAIL_ADDRESS][DOMAIN_NAME] [PERS…" at bounding box center [713, 198] width 829 height 86
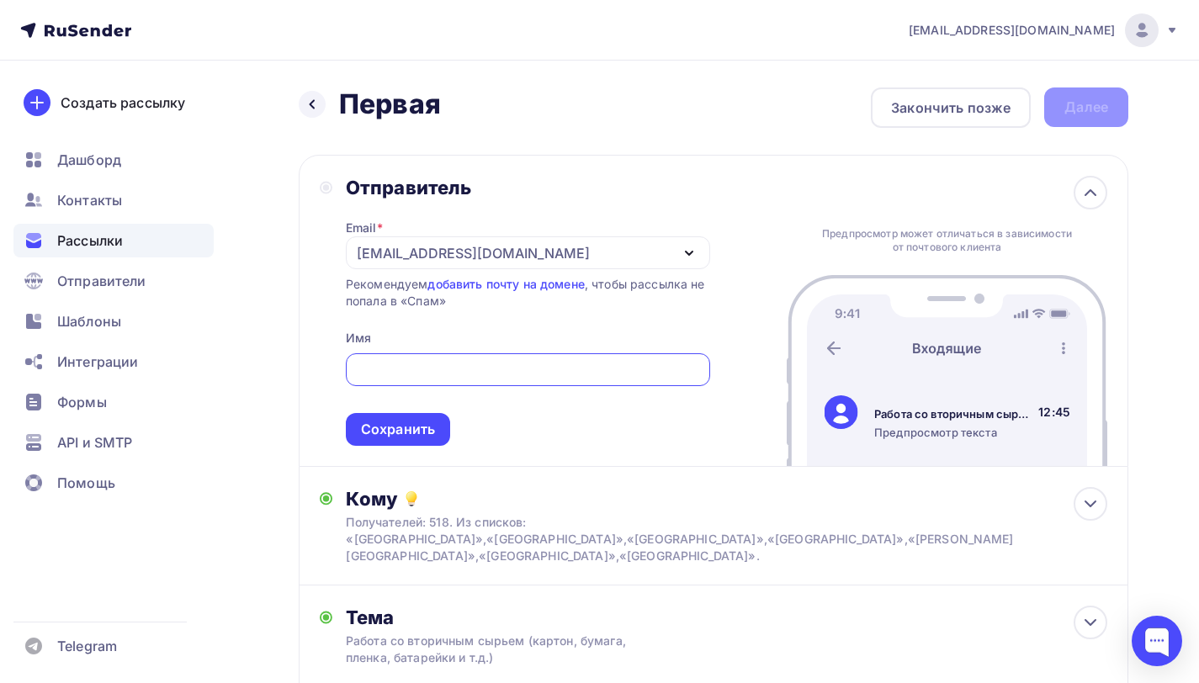
click at [506, 255] on div "[EMAIL_ADDRESS][DOMAIN_NAME]" at bounding box center [528, 252] width 364 height 33
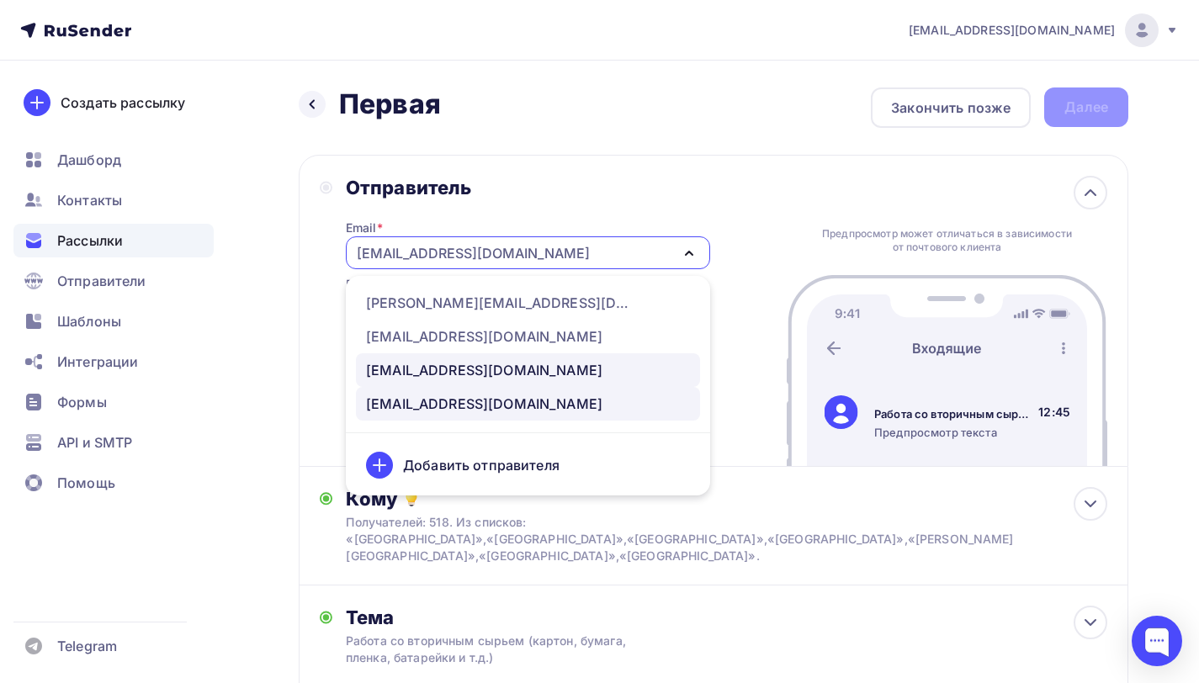
click at [454, 370] on div "[EMAIL_ADDRESS][DOMAIN_NAME]" at bounding box center [484, 370] width 236 height 20
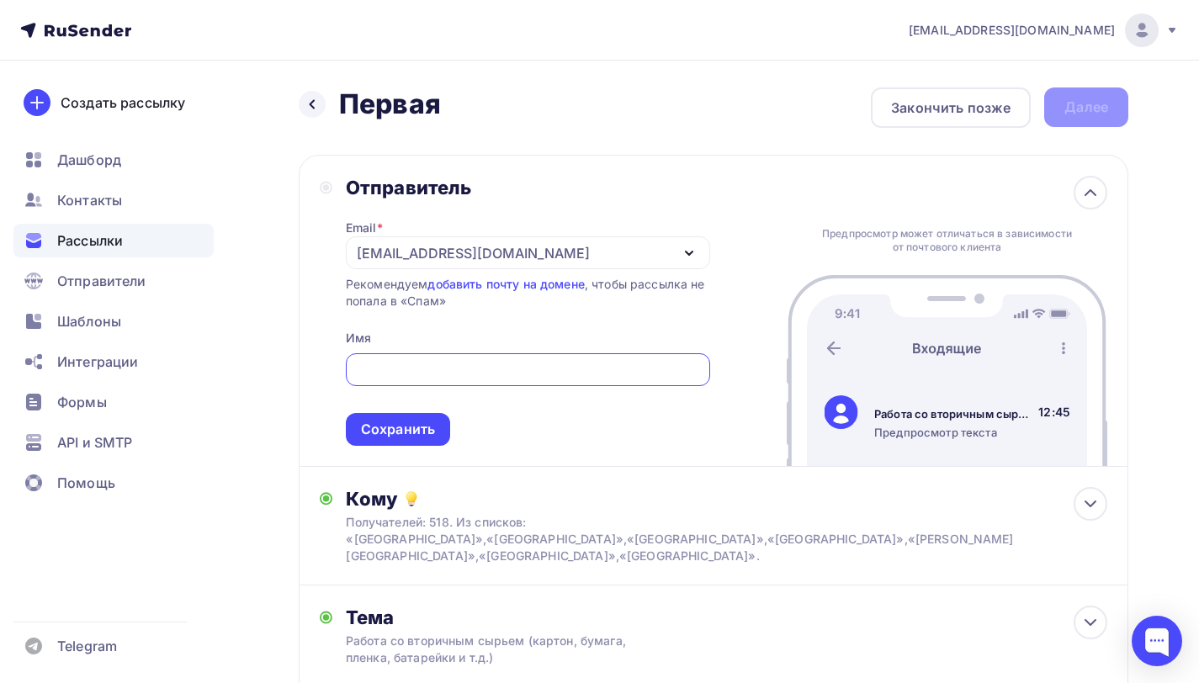
click at [444, 380] on input "text" at bounding box center [527, 370] width 345 height 20
type input "[PERSON_NAME]"
click at [407, 434] on div "Сохранить" at bounding box center [398, 429] width 74 height 19
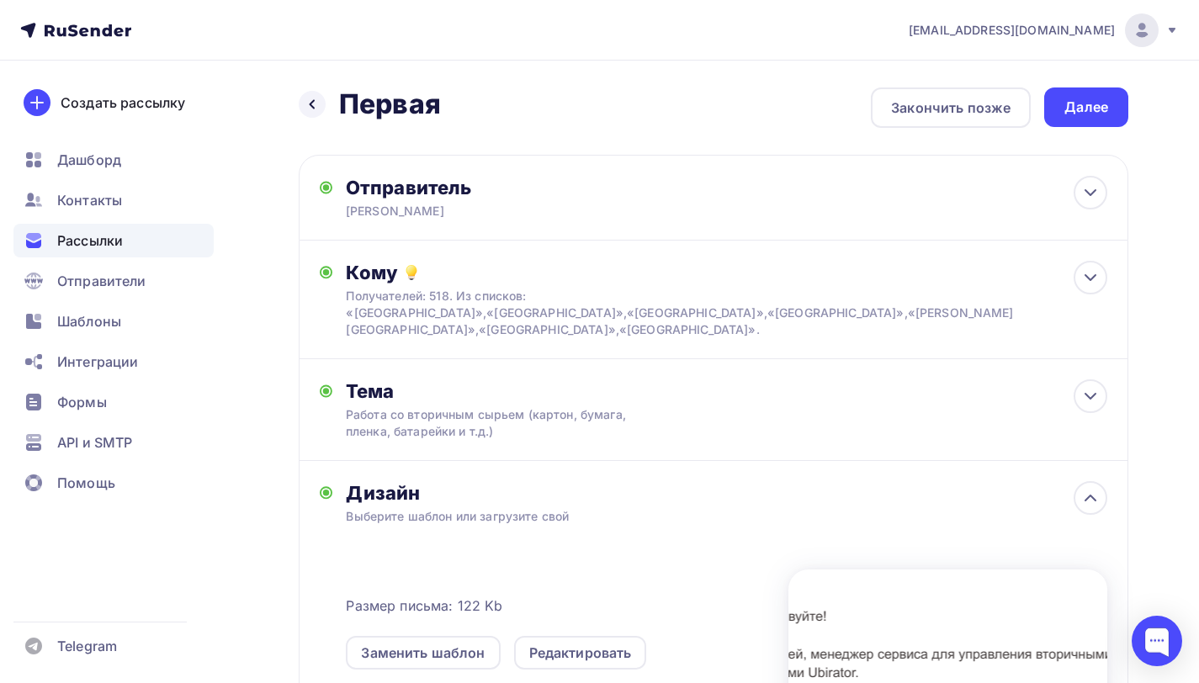
click at [807, 481] on div "Дизайн" at bounding box center [726, 493] width 761 height 24
click at [1094, 481] on div at bounding box center [1090, 498] width 34 height 34
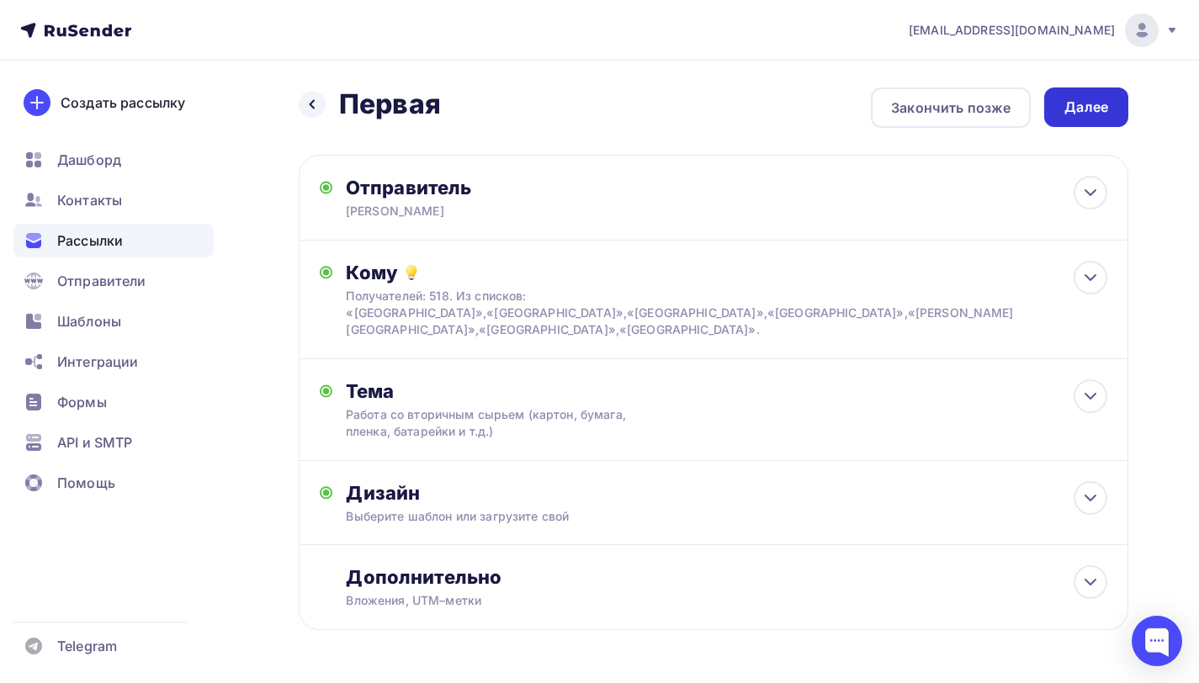
click at [1091, 114] on div "Далее" at bounding box center [1086, 107] width 44 height 19
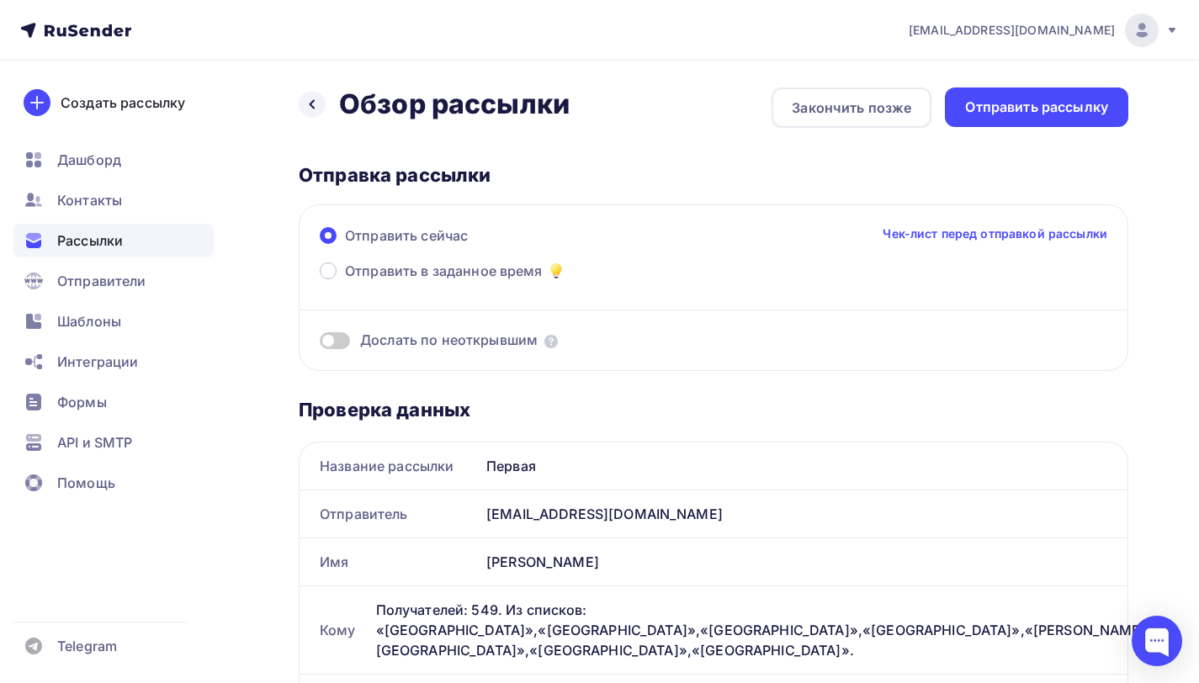
click at [333, 340] on span at bounding box center [335, 340] width 30 height 17
click at [320, 343] on input "checkbox" at bounding box center [320, 343] width 0 height 0
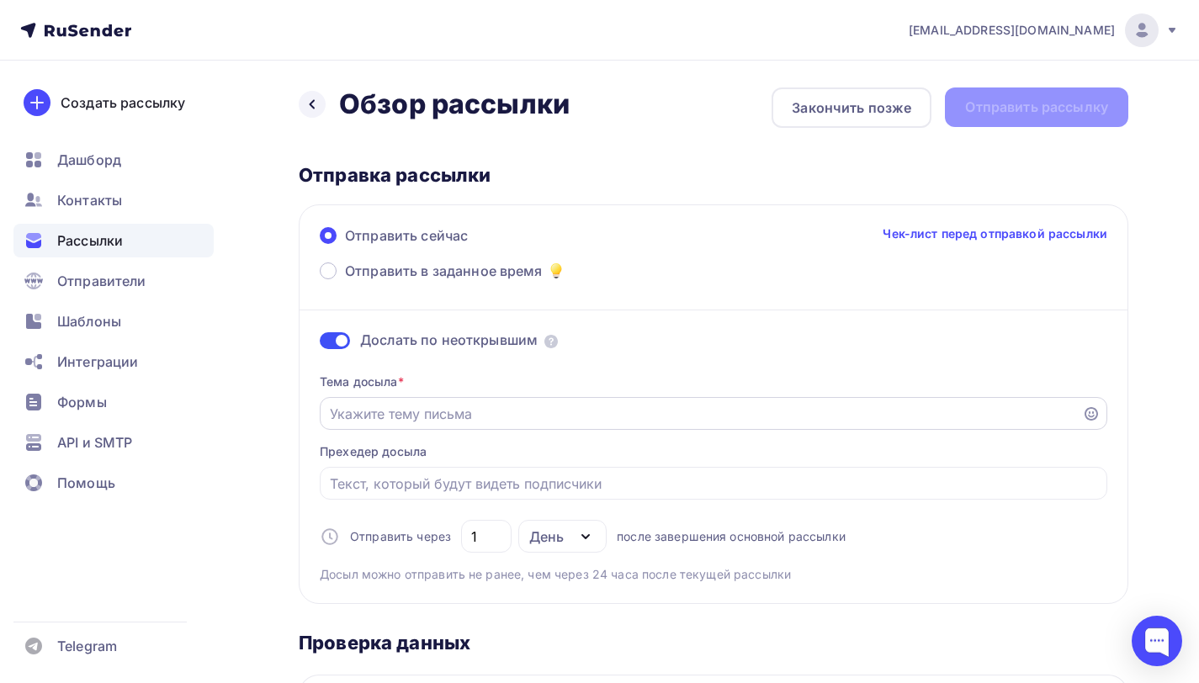
click at [400, 417] on input "Отправить в заданное время" at bounding box center [701, 414] width 743 height 20
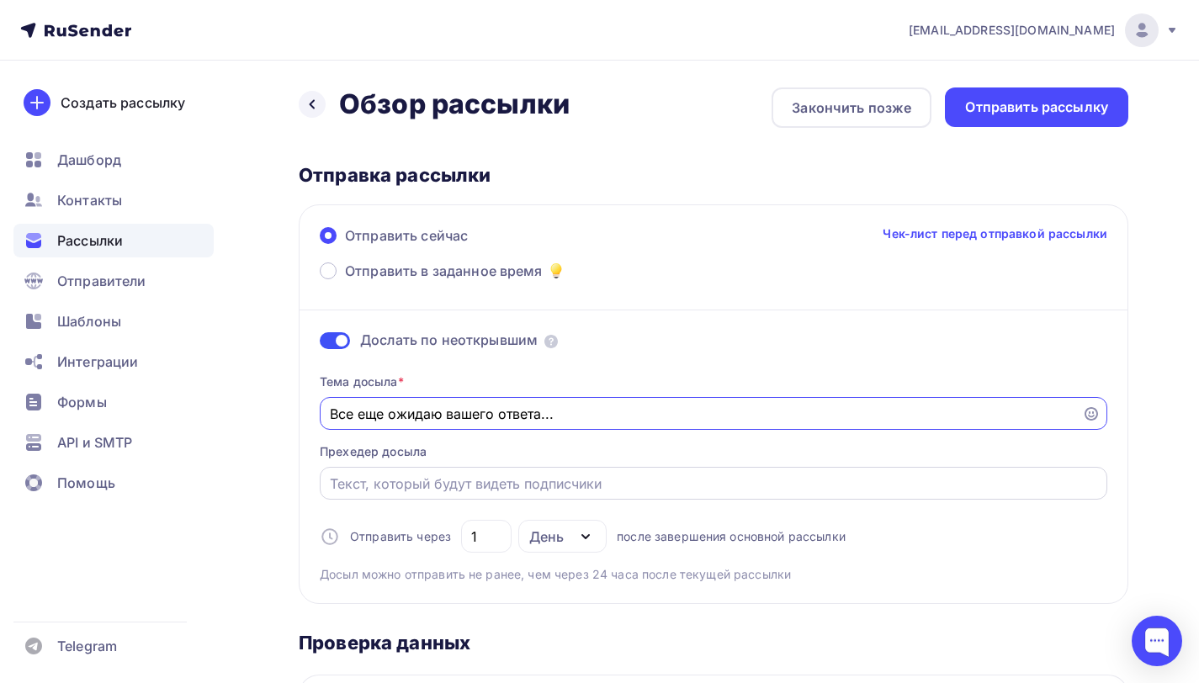
type input "Все еще ожидаю вашего ответа..."
click at [457, 486] on input "Отправить в заданное время" at bounding box center [714, 484] width 768 height 20
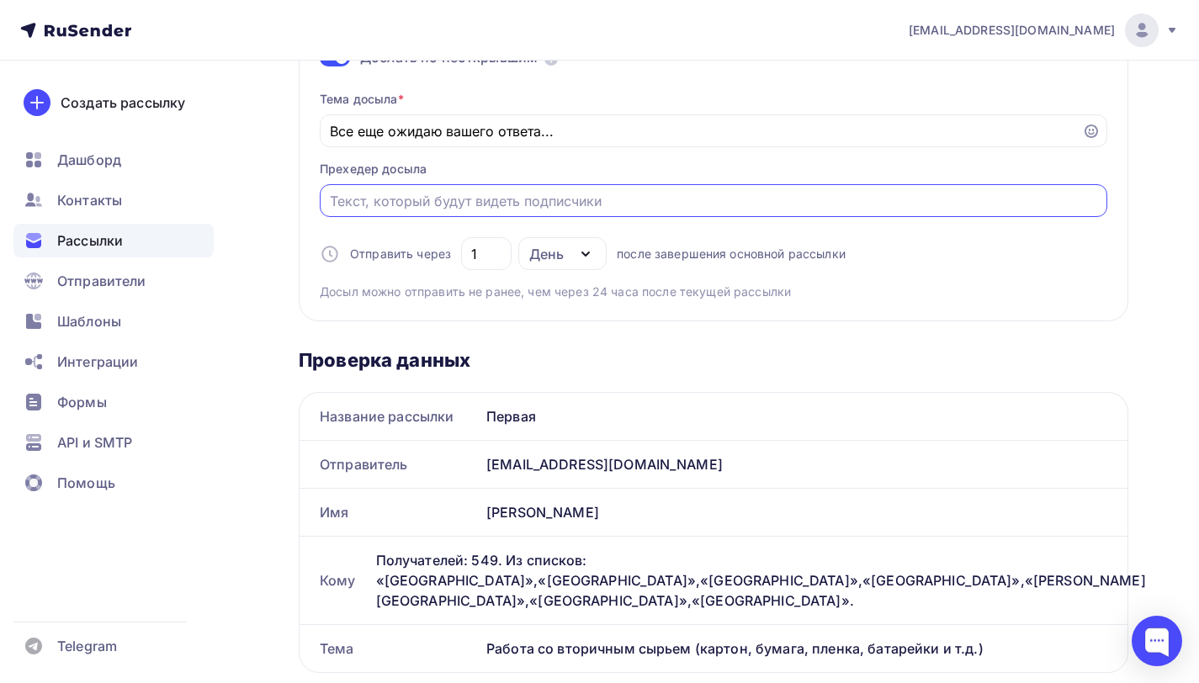
scroll to position [286, 0]
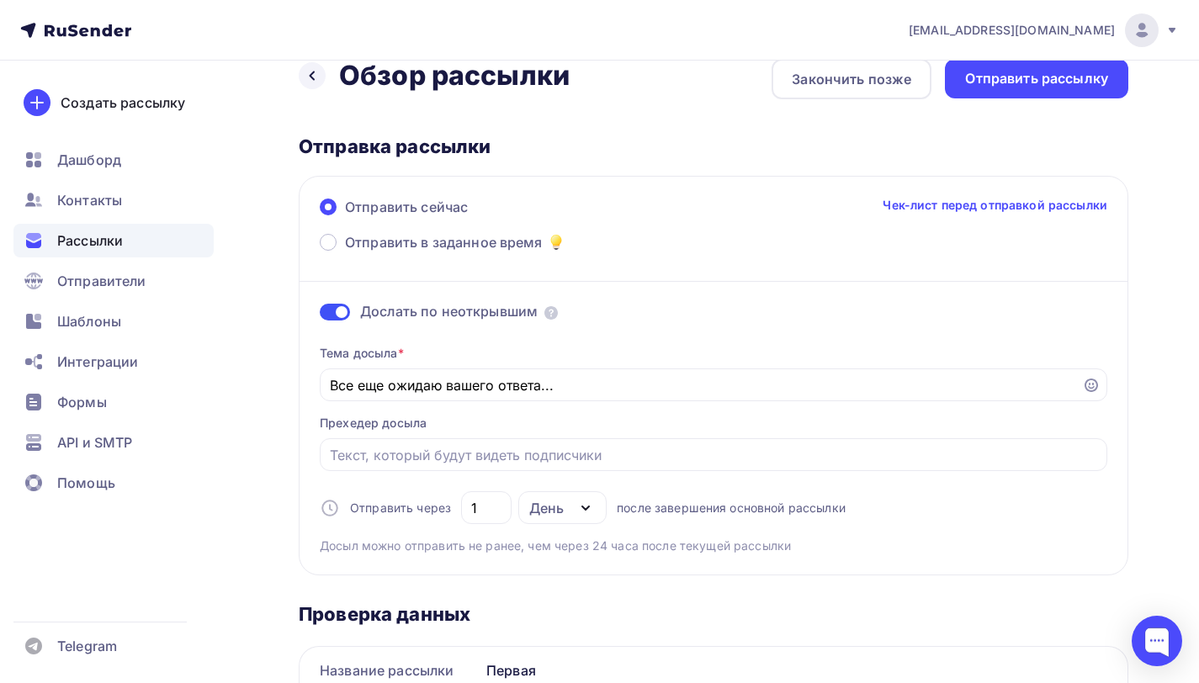
scroll to position [0, 0]
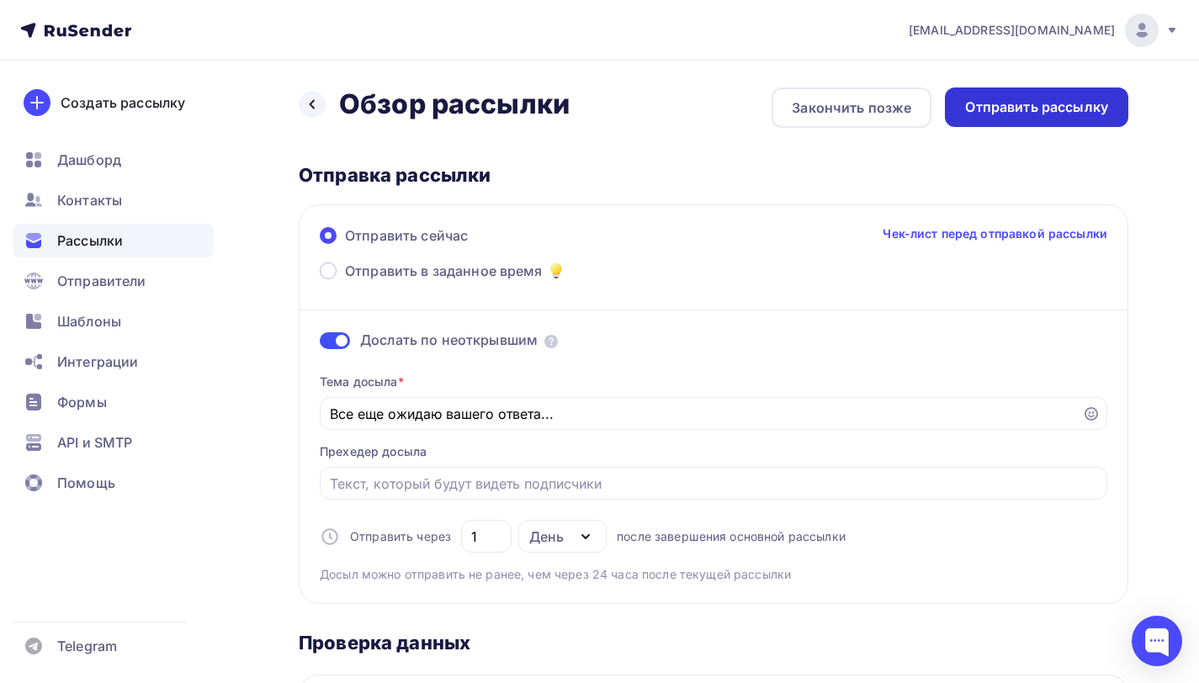
click at [1001, 114] on div "Отправить рассылку" at bounding box center [1036, 107] width 143 height 19
